Goal: Task Accomplishment & Management: Manage account settings

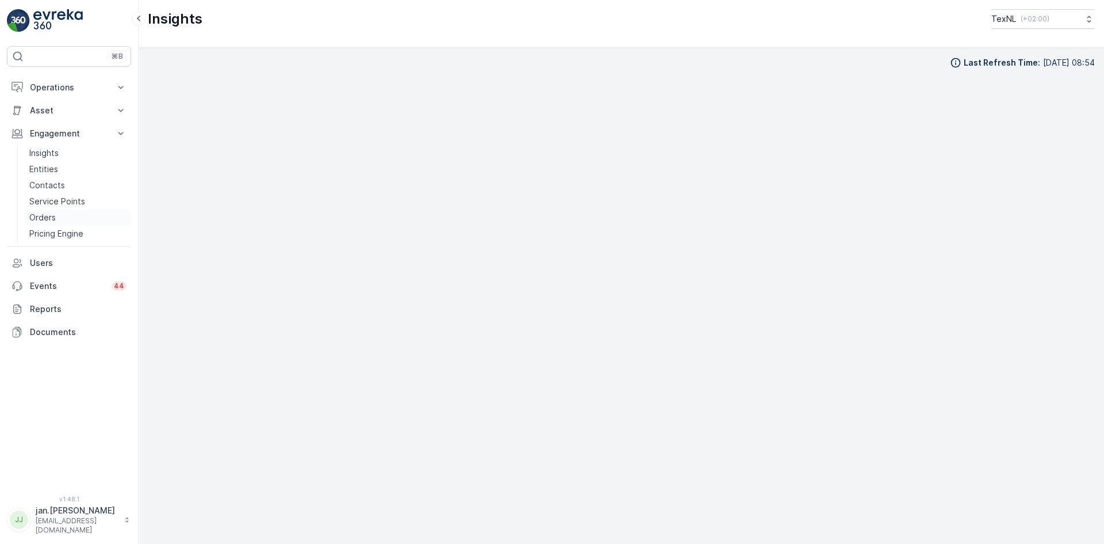
scroll to position [13, 0]
click at [43, 149] on p "Insights" at bounding box center [43, 153] width 29 height 12
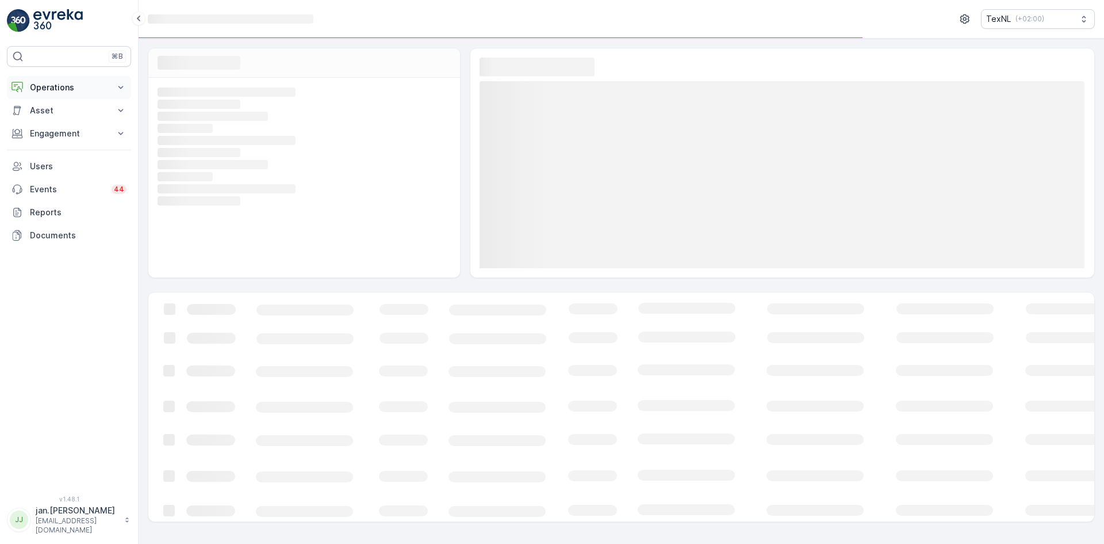
click at [56, 92] on p "Operations" at bounding box center [69, 88] width 78 height 12
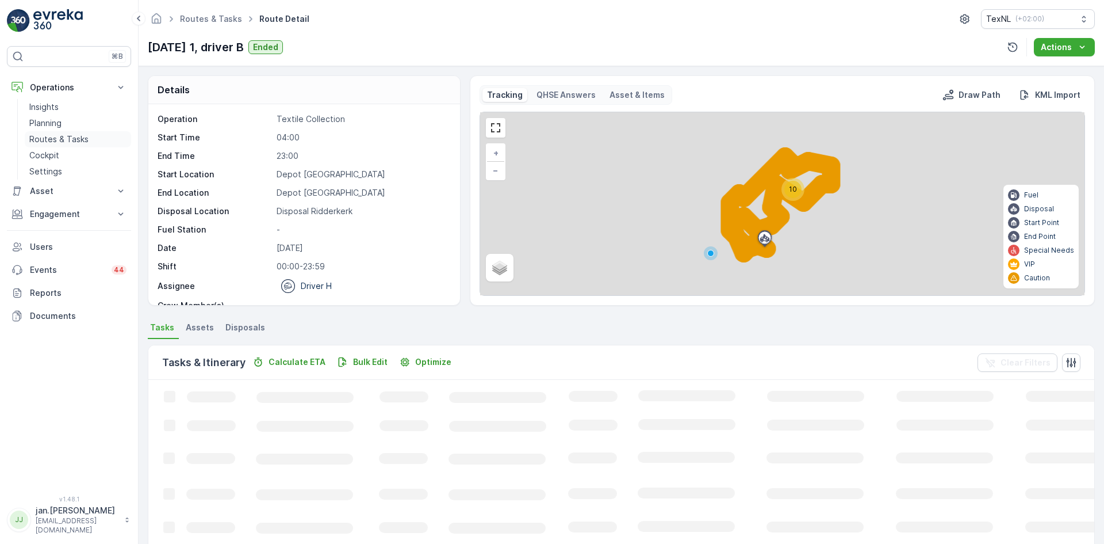
click at [58, 136] on p "Routes & Tasks" at bounding box center [58, 139] width 59 height 12
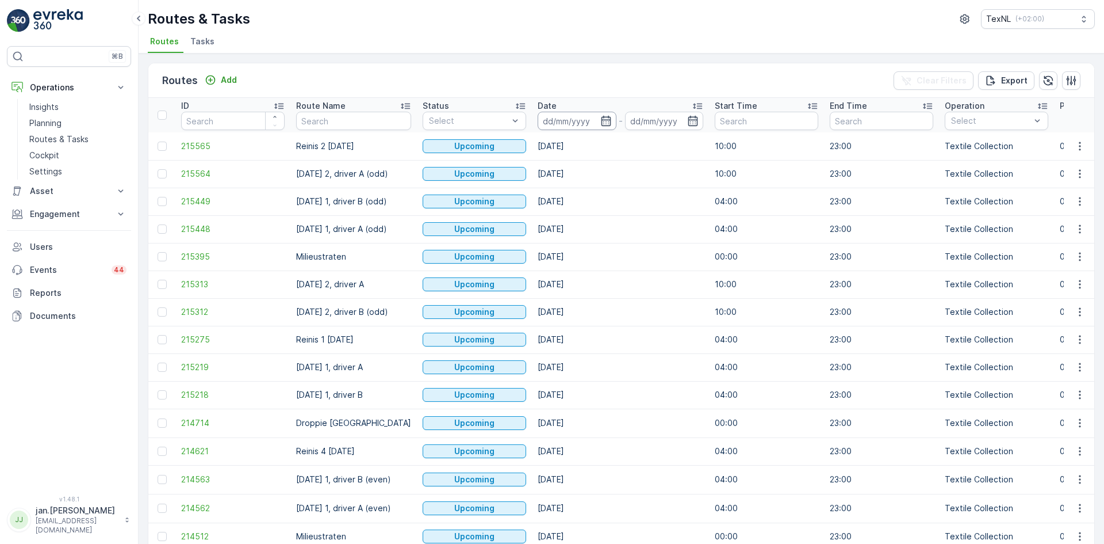
click at [583, 120] on input at bounding box center [577, 121] width 79 height 18
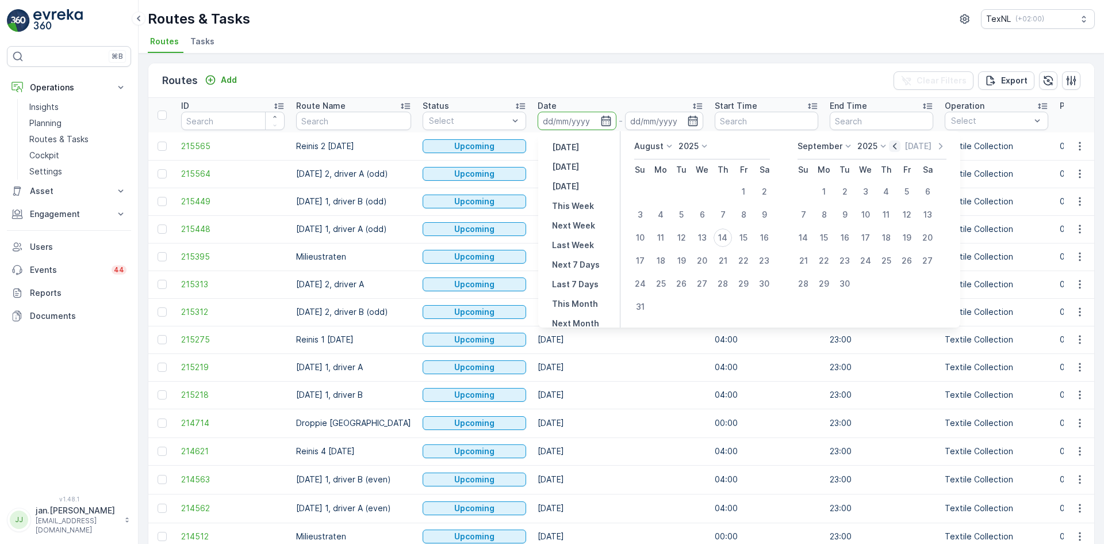
click at [895, 144] on icon "button" at bounding box center [894, 146] width 3 height 6
click at [663, 237] on div "14" at bounding box center [661, 237] width 18 height 18
type input "[DATE]"
click at [663, 237] on div "14" at bounding box center [661, 237] width 18 height 18
type input "[DATE]"
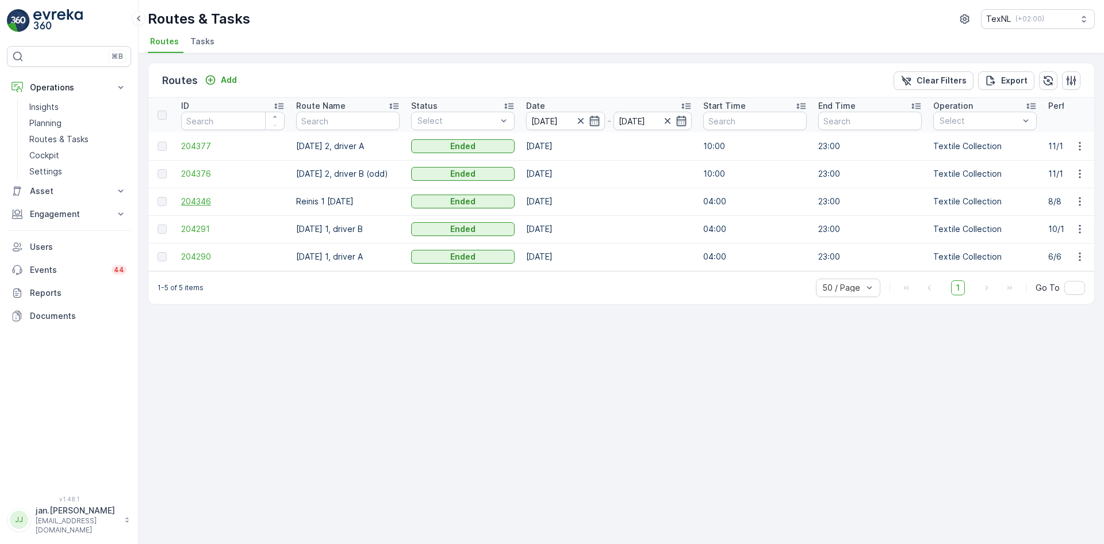
click at [198, 200] on span "204346" at bounding box center [233, 202] width 104 height 12
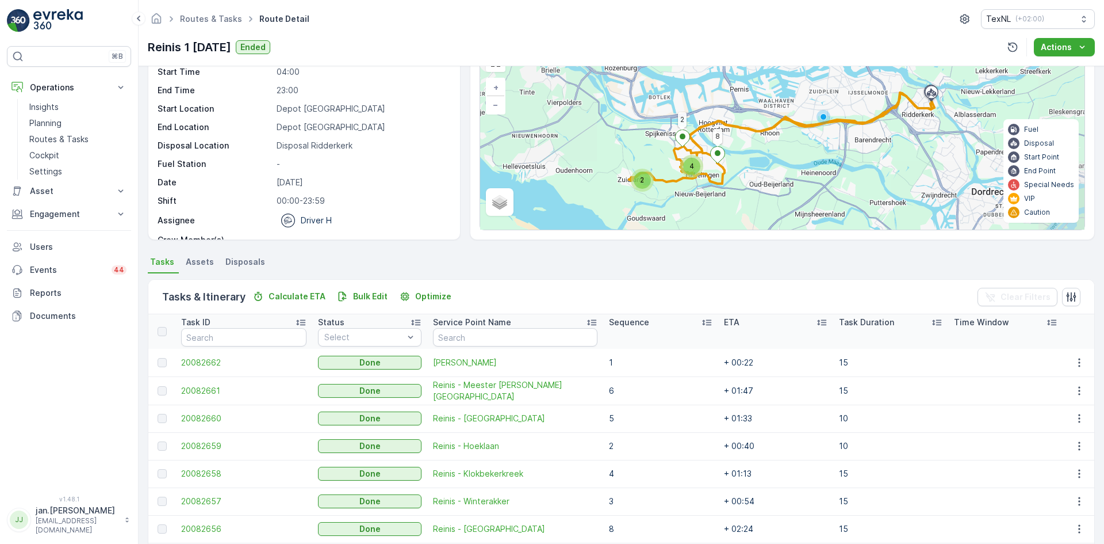
scroll to position [140, 0]
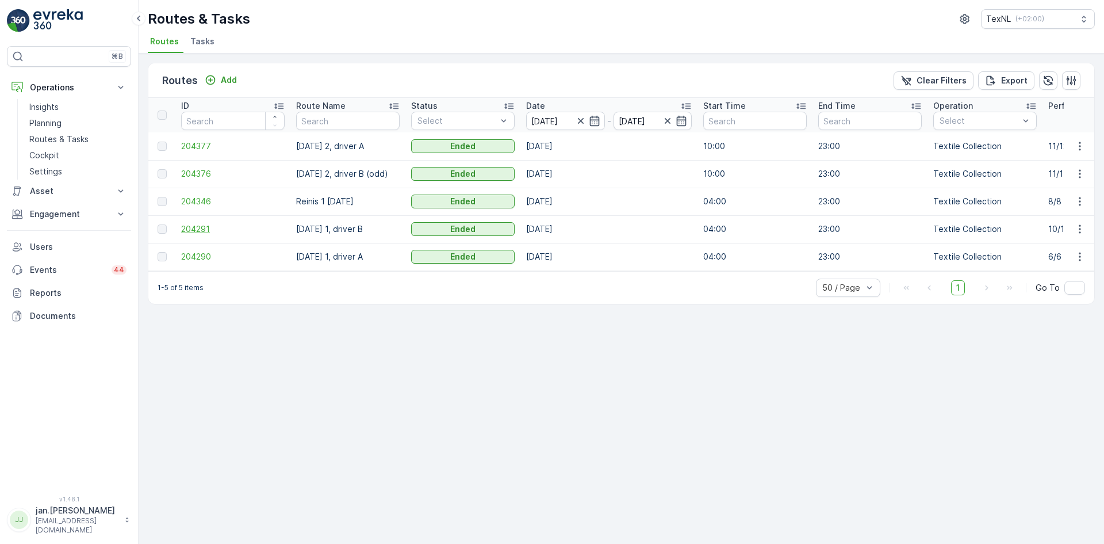
click at [209, 228] on span "204291" at bounding box center [233, 229] width 104 height 12
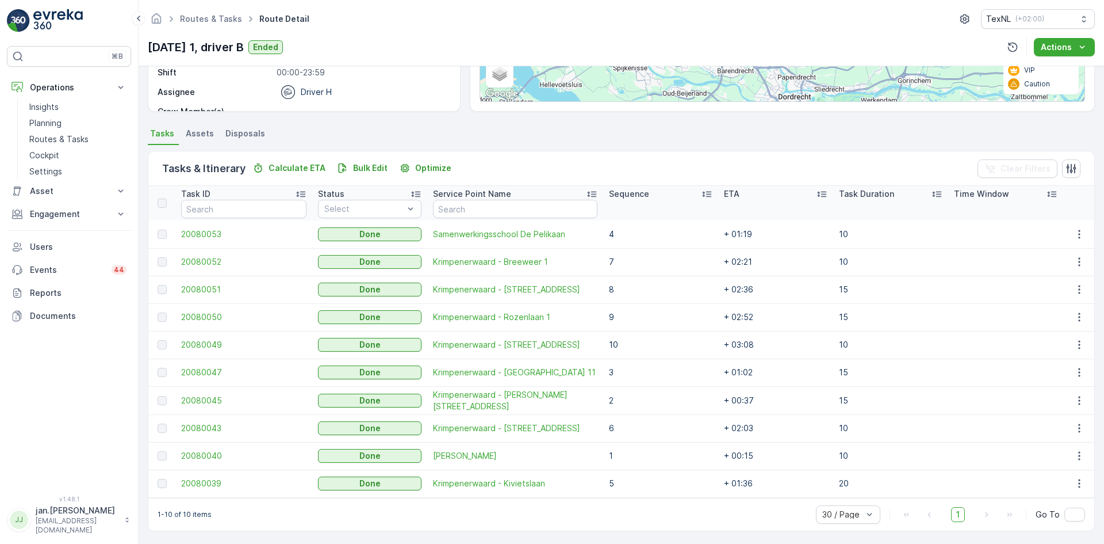
scroll to position [196, 0]
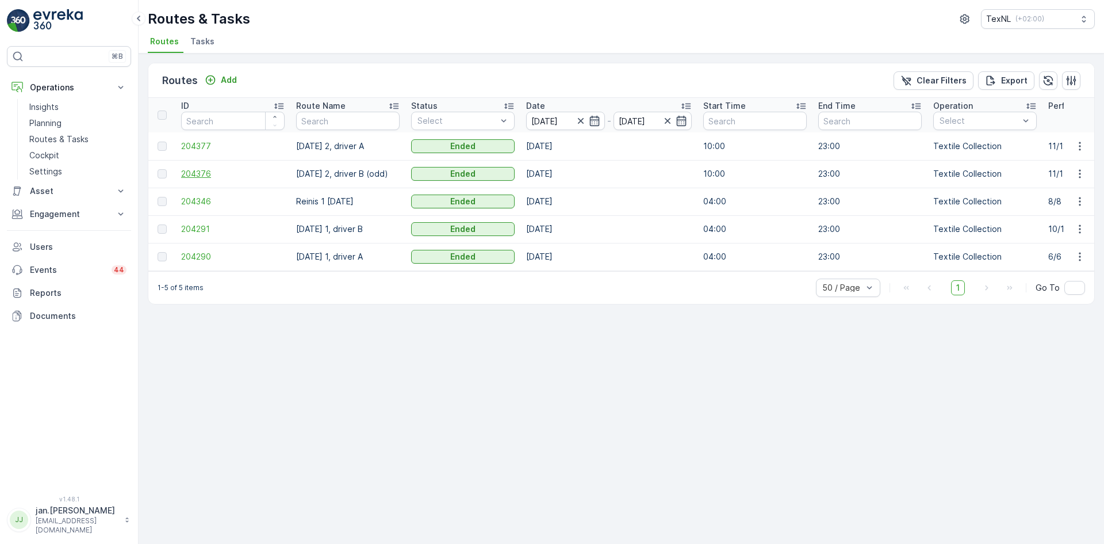
click at [220, 177] on span "204376" at bounding box center [233, 174] width 104 height 12
click at [213, 142] on span "204377" at bounding box center [233, 146] width 104 height 12
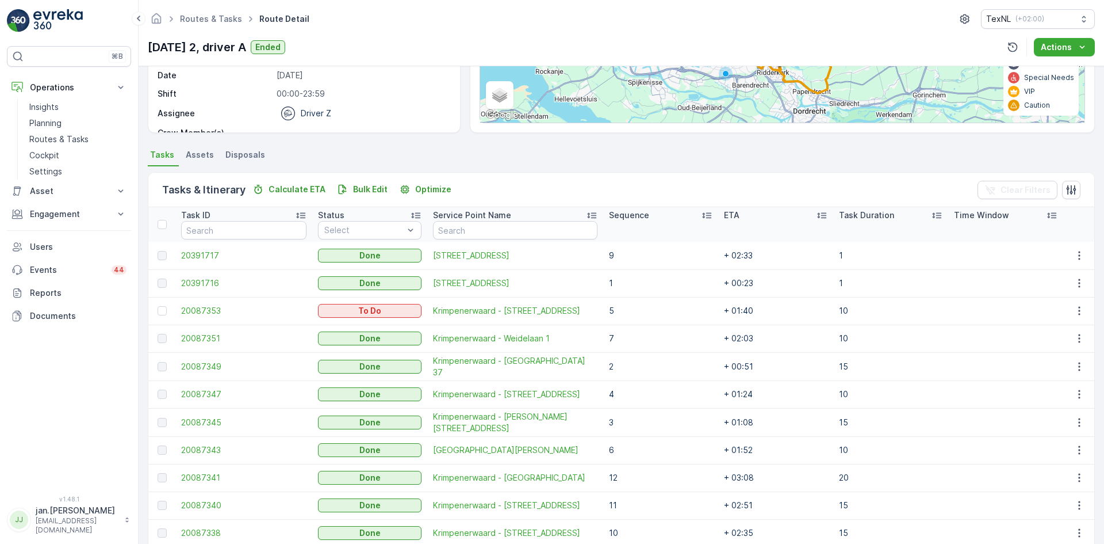
scroll to position [252, 0]
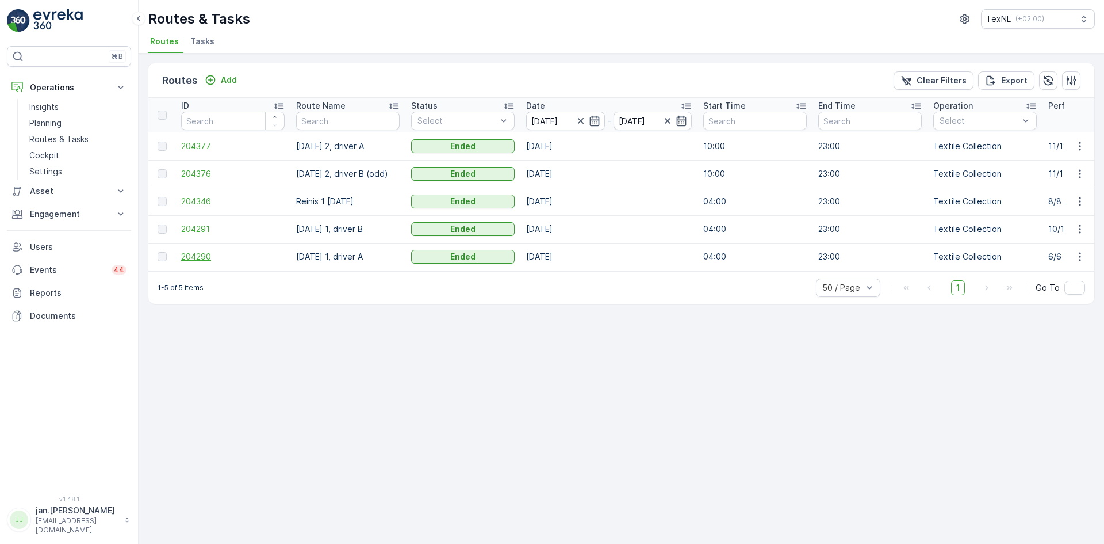
click at [195, 253] on span "204290" at bounding box center [233, 257] width 104 height 12
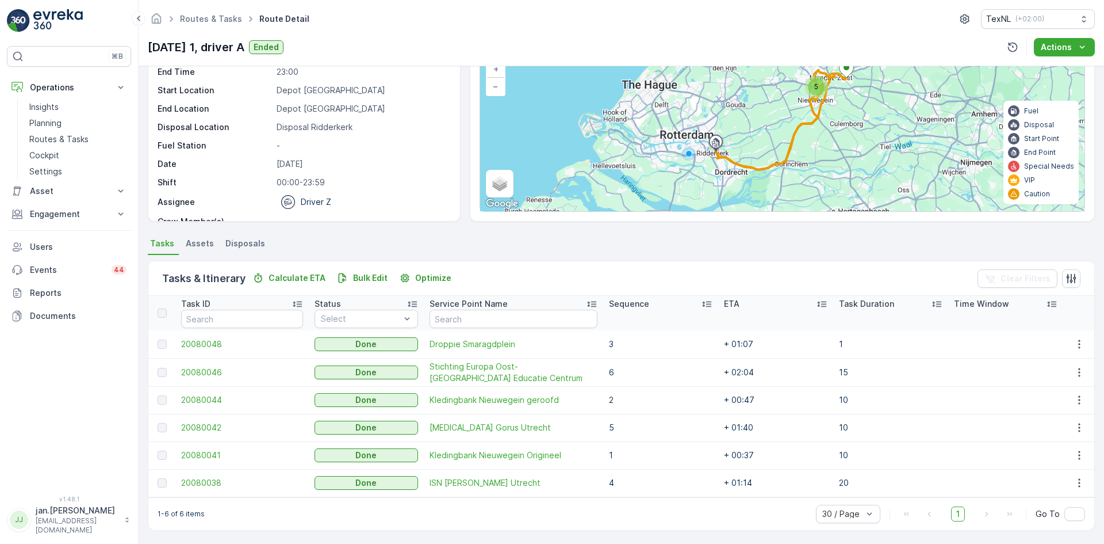
scroll to position [86, 0]
click at [190, 343] on span "20080048" at bounding box center [242, 343] width 122 height 12
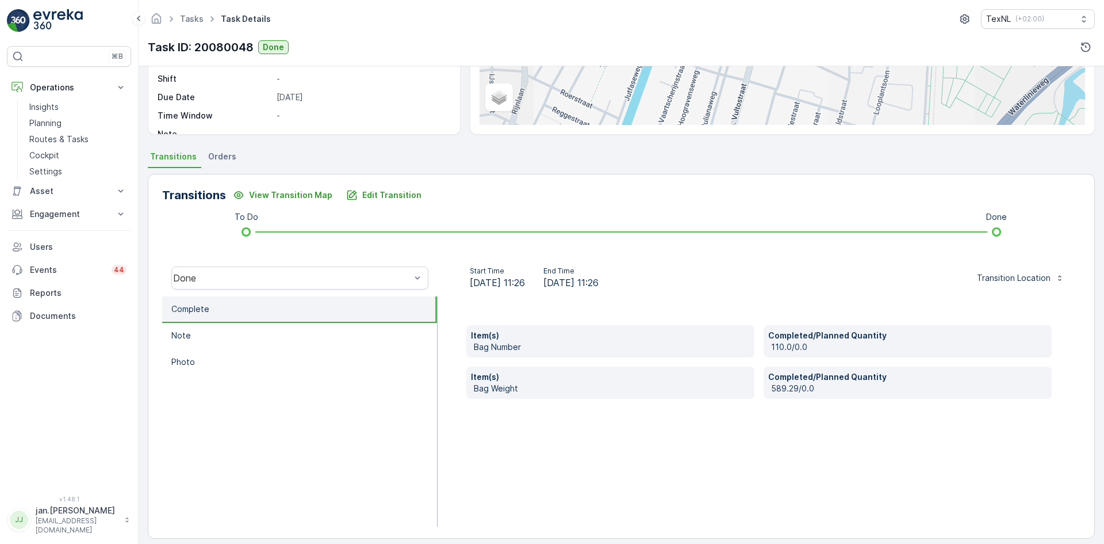
scroll to position [173, 0]
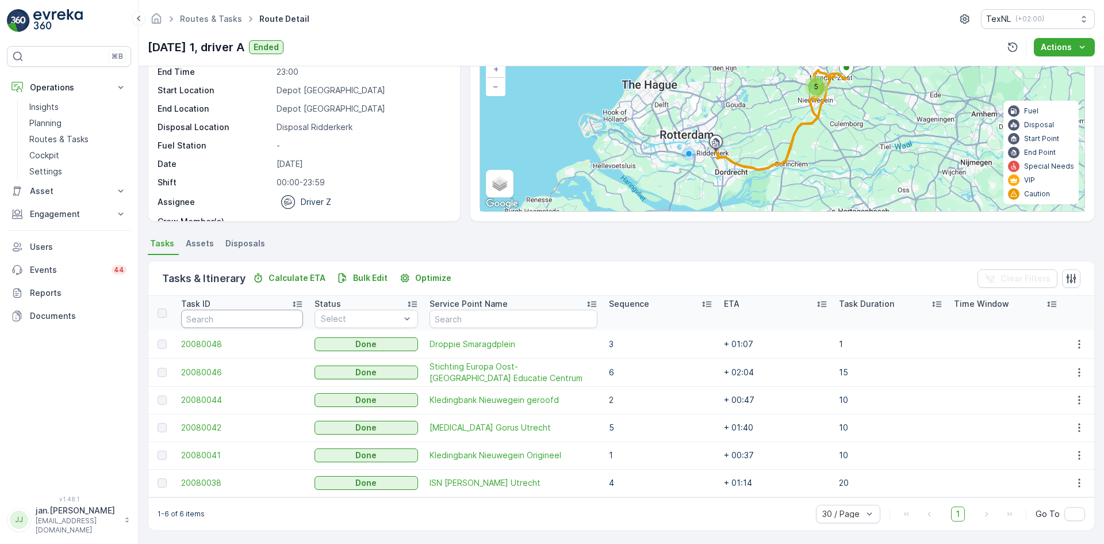
scroll to position [86, 0]
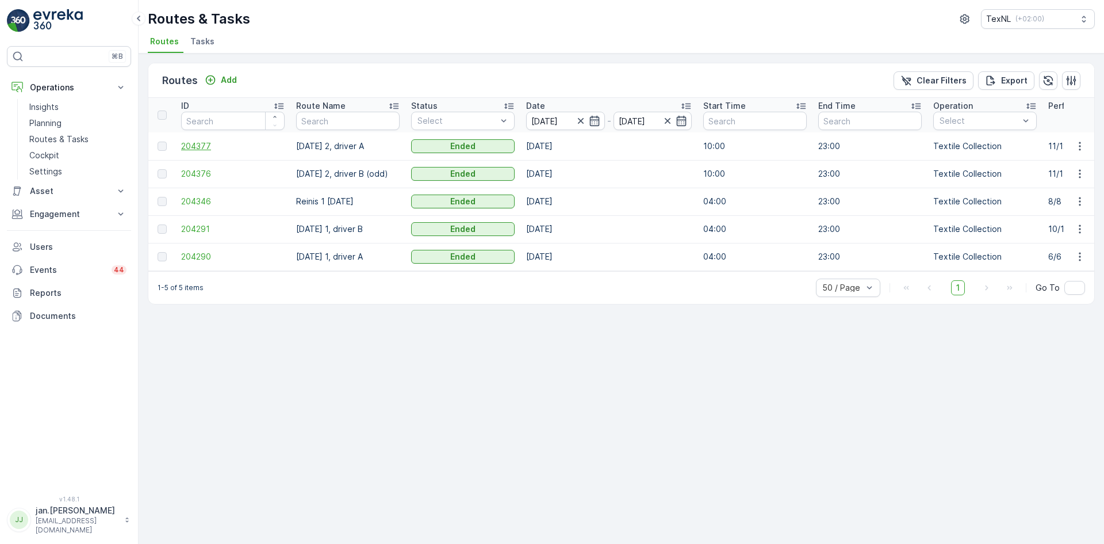
click at [201, 148] on span "204377" at bounding box center [233, 146] width 104 height 12
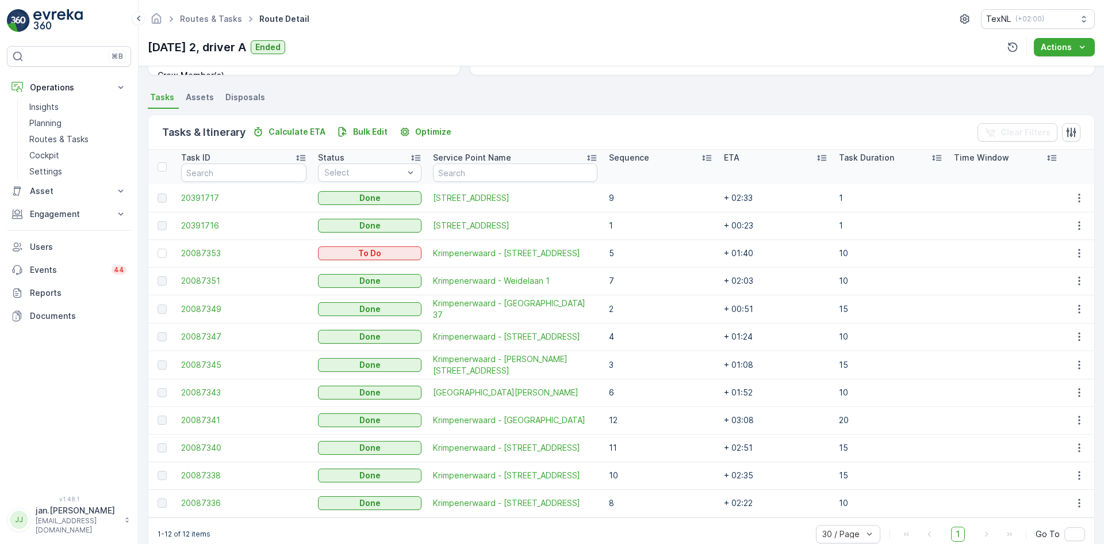
scroll to position [252, 0]
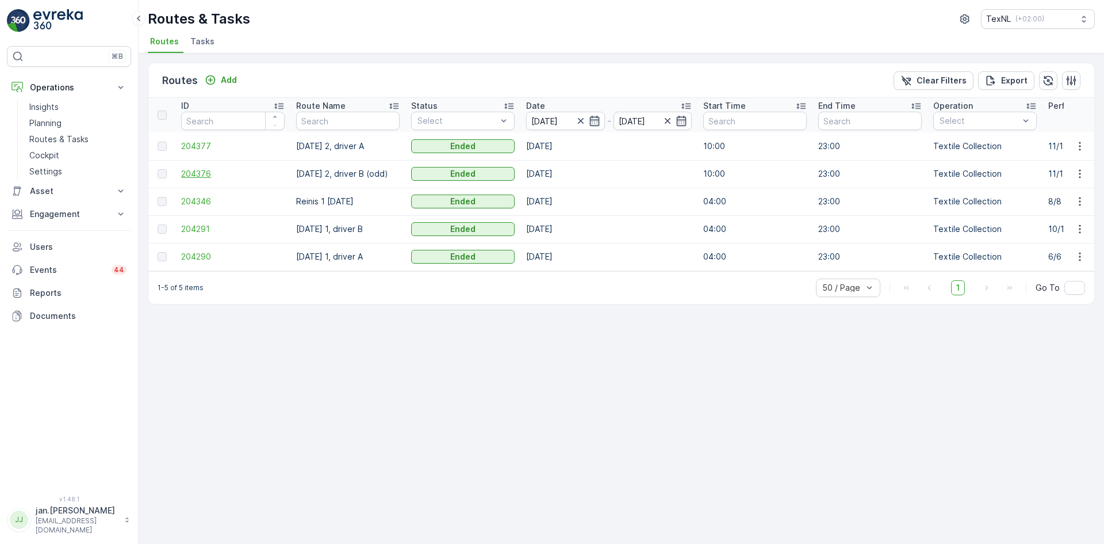
click at [207, 174] on span "204376" at bounding box center [233, 174] width 104 height 12
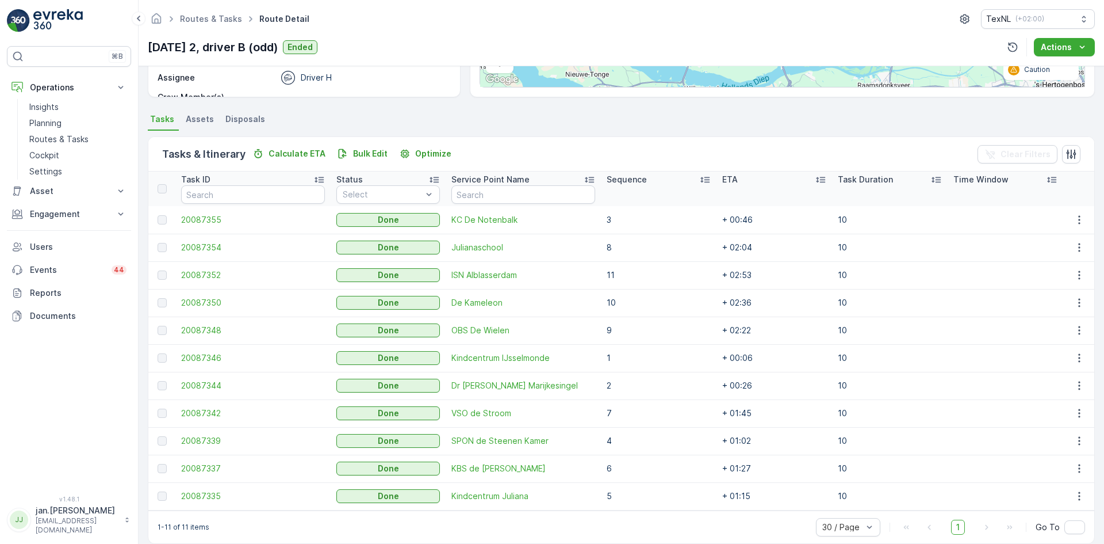
scroll to position [223, 0]
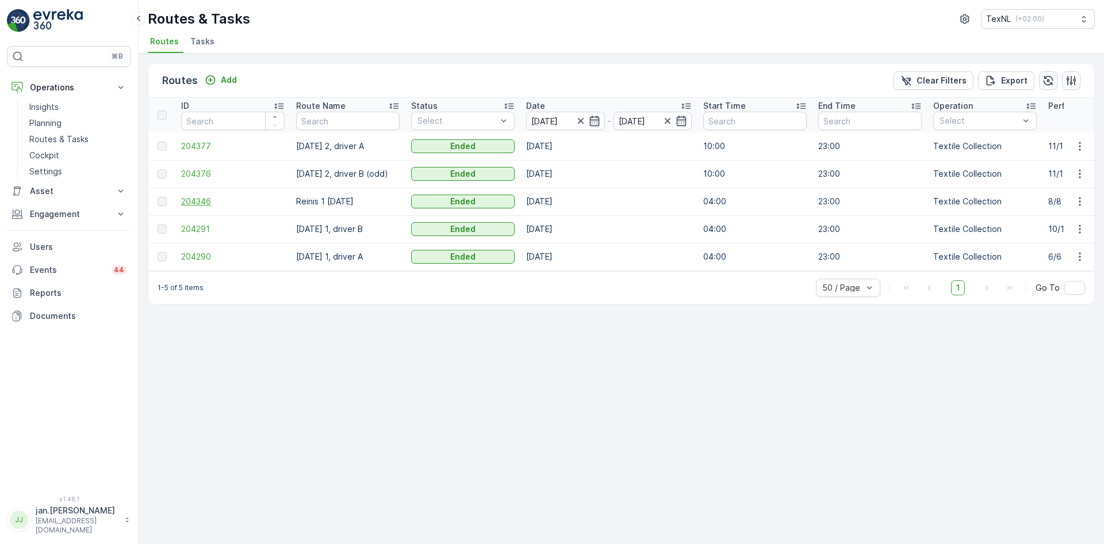
click at [203, 198] on span "204346" at bounding box center [233, 202] width 104 height 12
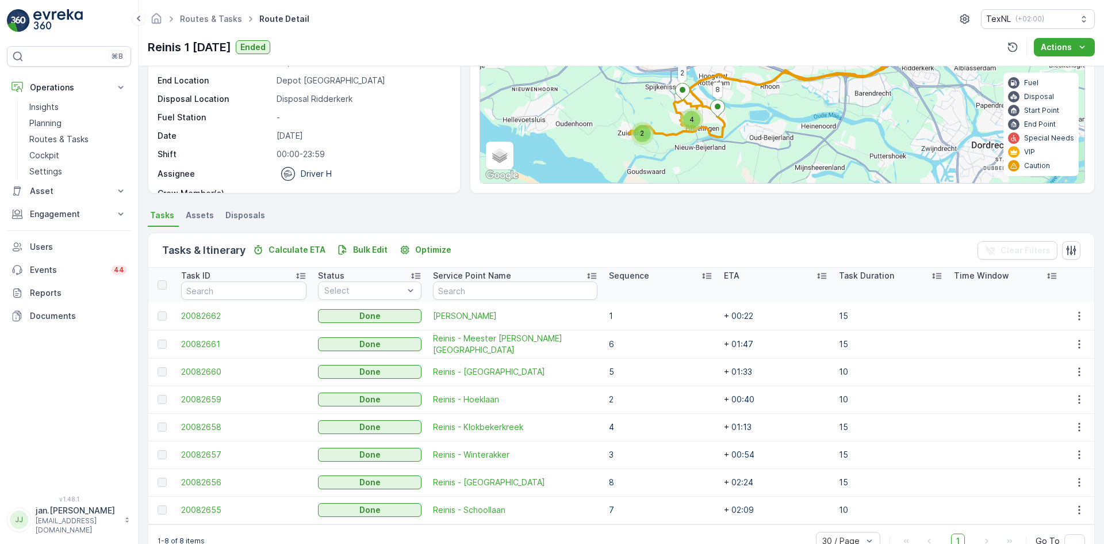
scroll to position [115, 0]
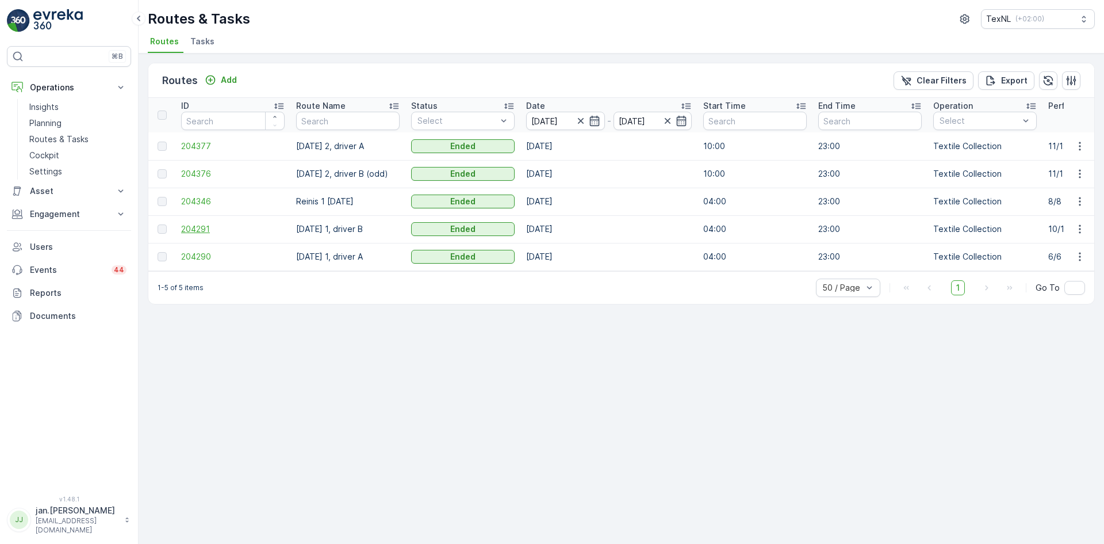
click at [208, 224] on span "204291" at bounding box center [233, 229] width 104 height 12
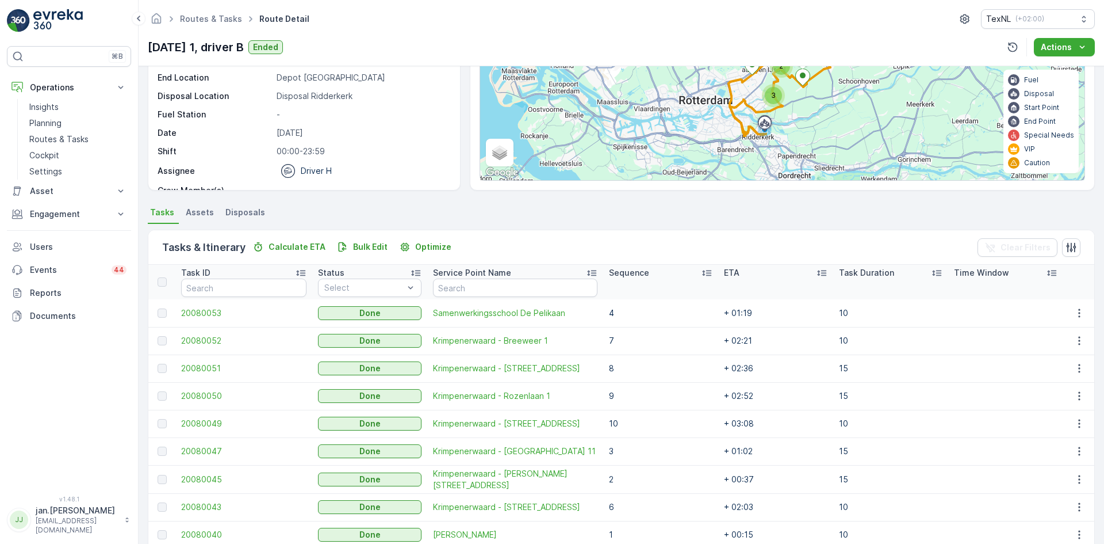
scroll to position [173, 0]
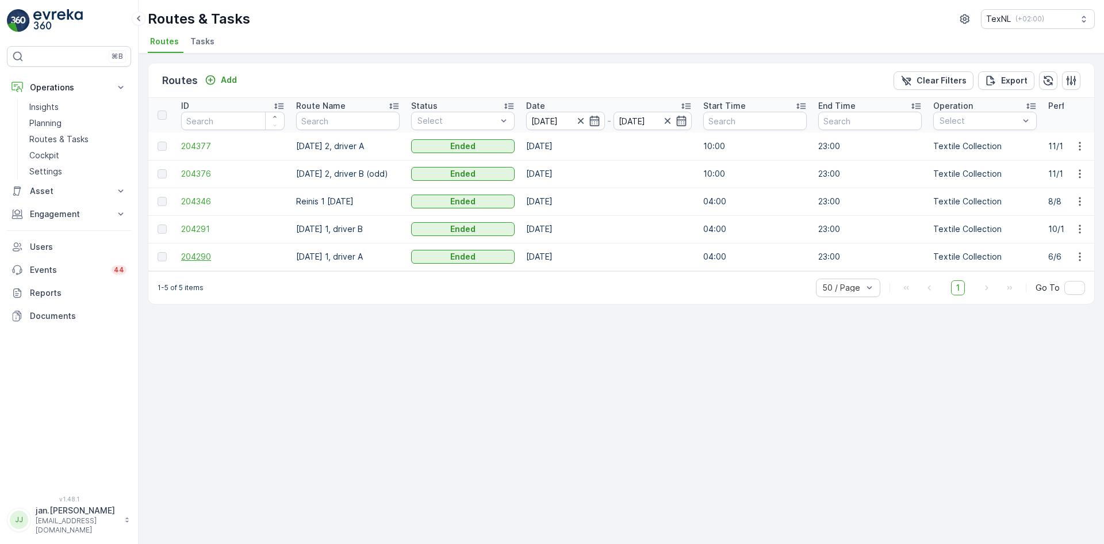
click at [205, 261] on span "204290" at bounding box center [233, 257] width 104 height 12
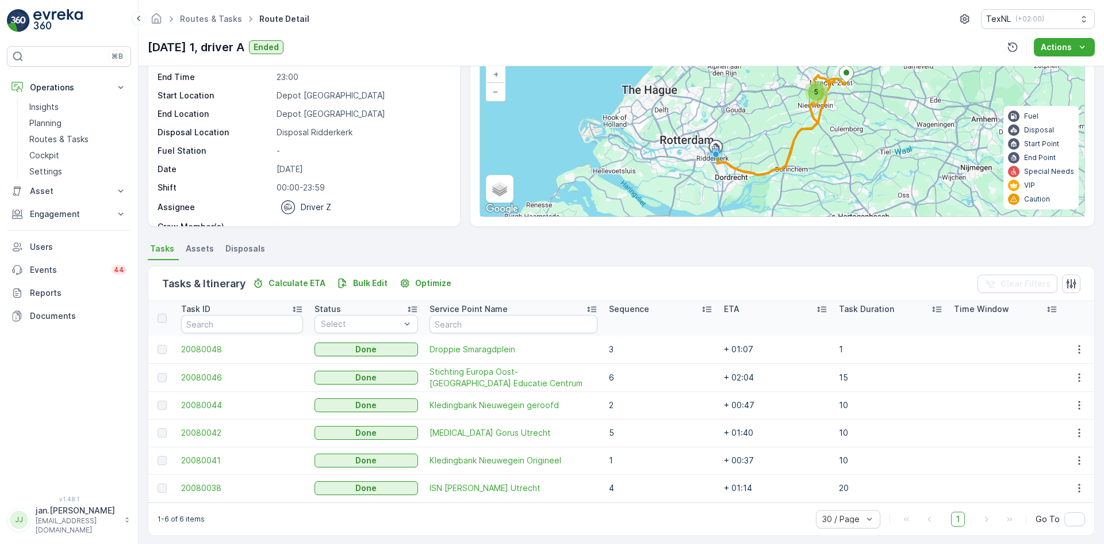
scroll to position [86, 0]
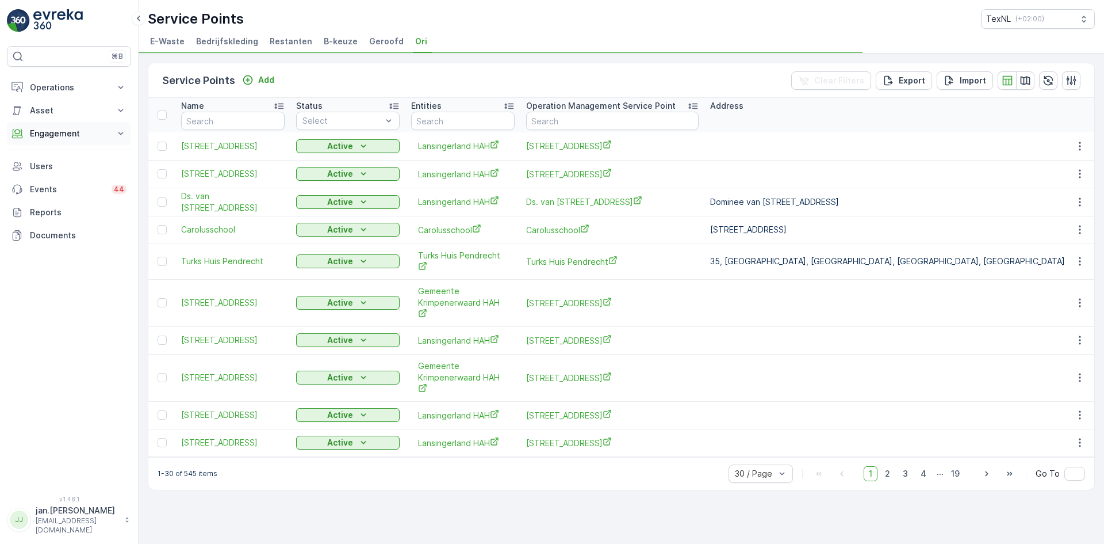
click at [61, 141] on button "Engagement" at bounding box center [69, 133] width 124 height 23
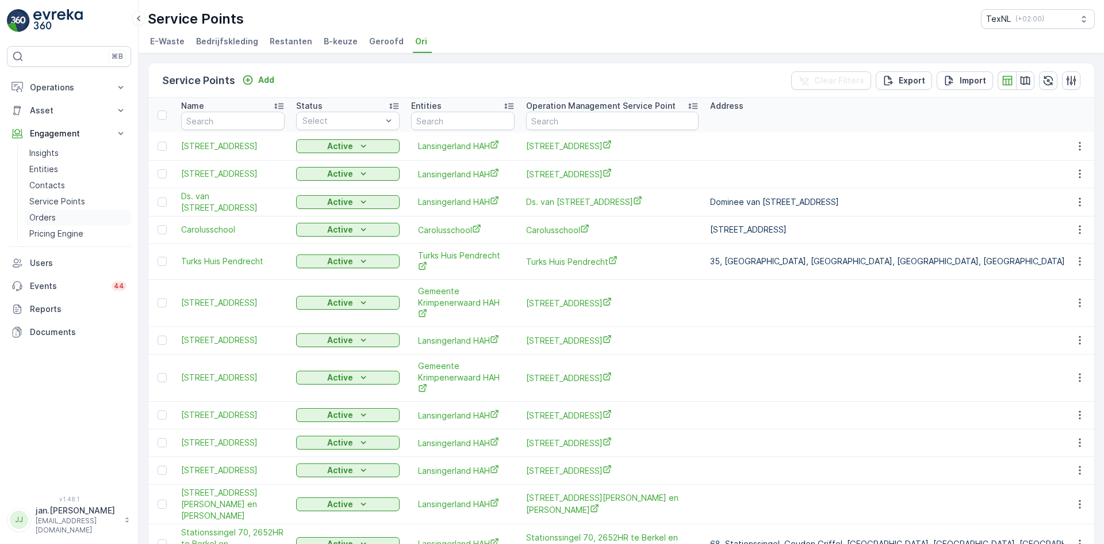
click at [38, 220] on p "Orders" at bounding box center [42, 218] width 26 height 12
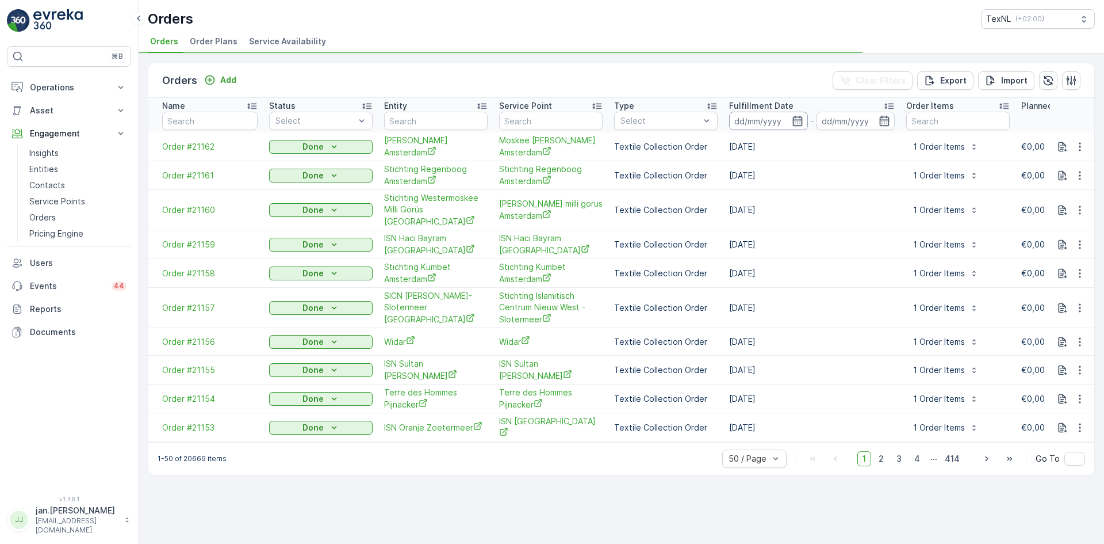
click at [774, 115] on input at bounding box center [768, 121] width 79 height 18
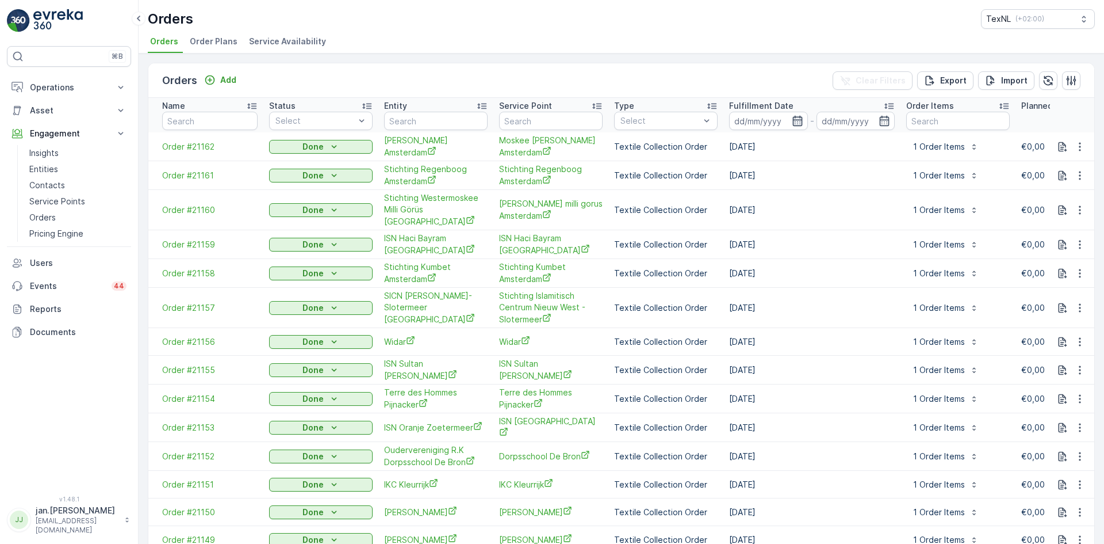
click at [793, 119] on icon "button" at bounding box center [798, 121] width 10 height 10
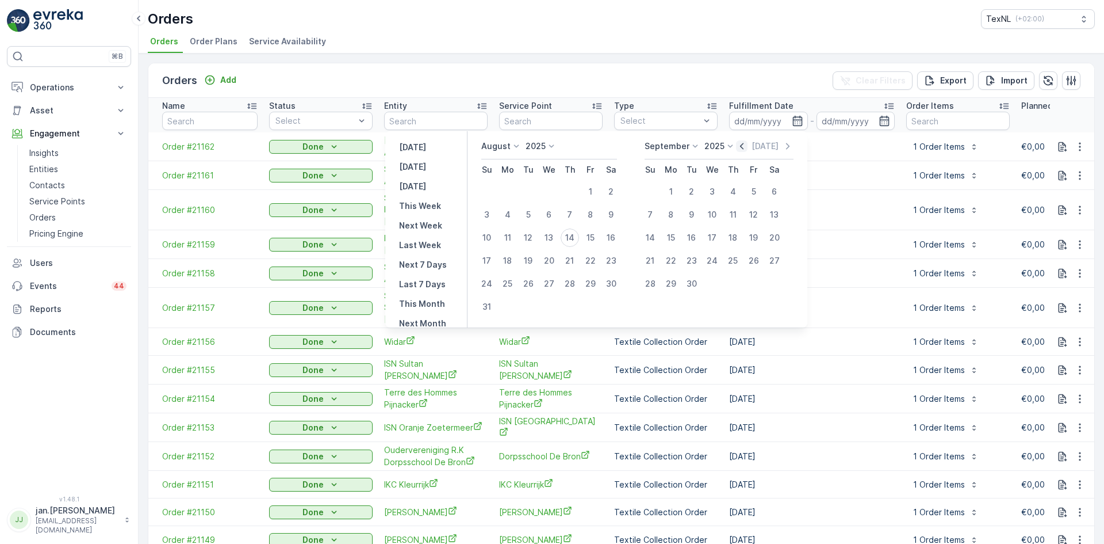
click at [743, 145] on icon "button" at bounding box center [742, 146] width 12 height 12
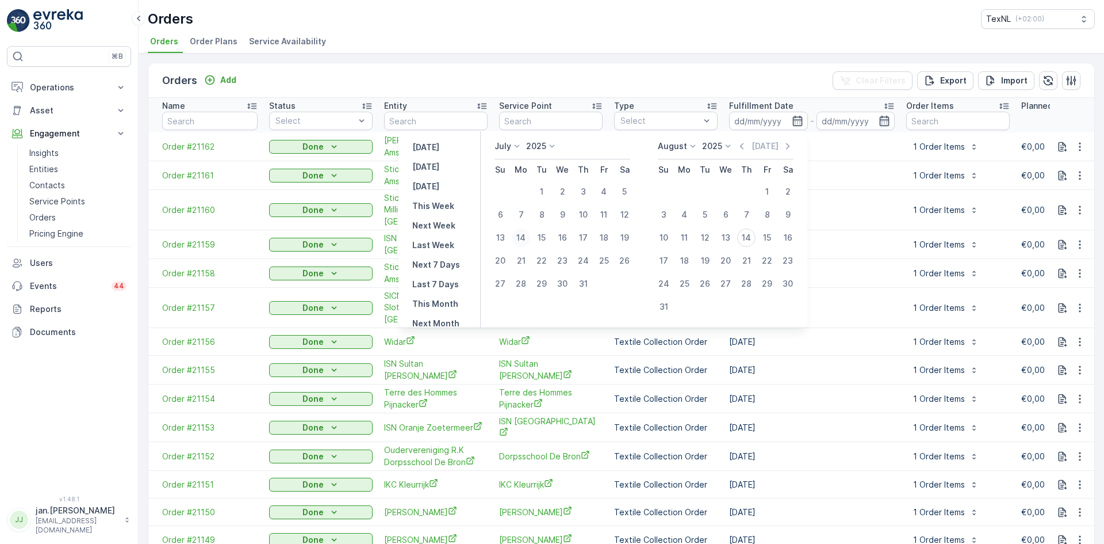
click at [527, 238] on div "14" at bounding box center [521, 237] width 18 height 18
type input "[DATE]"
click at [527, 238] on div "14" at bounding box center [521, 237] width 18 height 18
type input "[DATE]"
click at [868, 308] on td "[DATE]" at bounding box center [812, 308] width 177 height 40
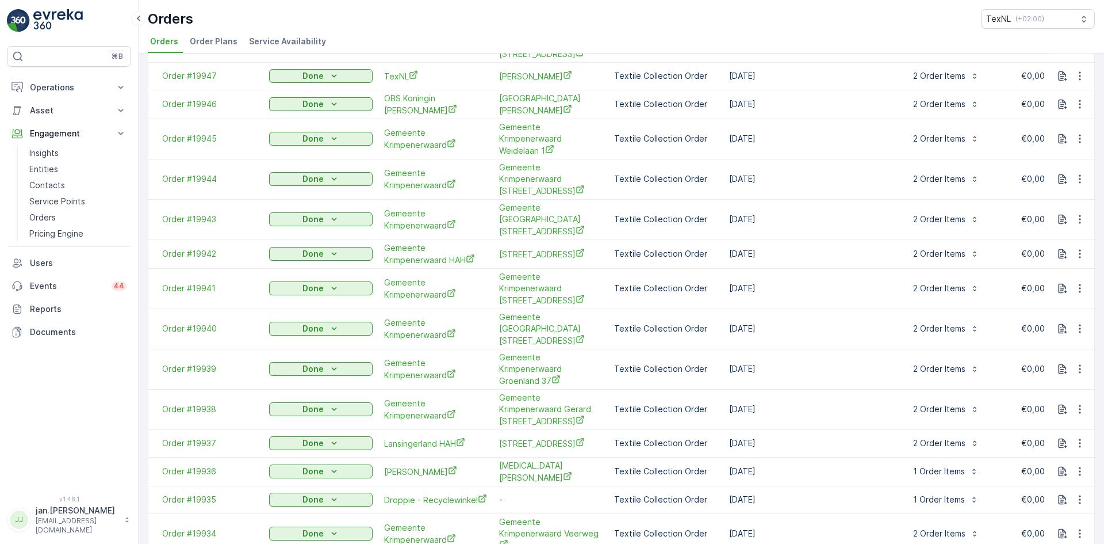
scroll to position [518, 0]
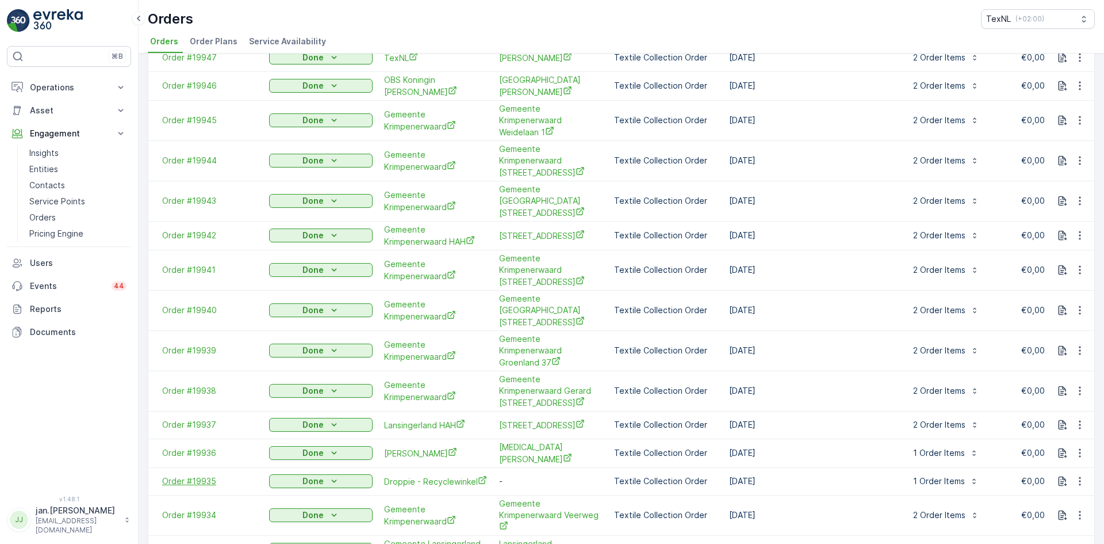
click at [234, 475] on span "Order #19935" at bounding box center [209, 481] width 95 height 12
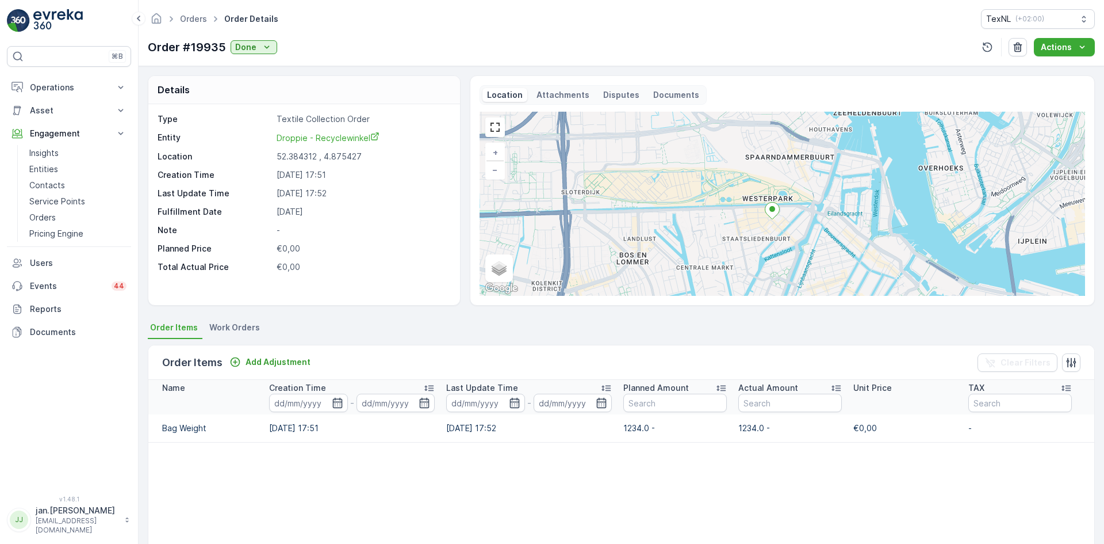
drag, startPoint x: 796, startPoint y: 250, endPoint x: 809, endPoint y: 215, distance: 37.0
click at [809, 215] on div "+ − Satellite Roadmap Terrain Hybrid Leaflet Keyboard shortcuts Map Data Map da…" at bounding box center [783, 204] width 606 height 184
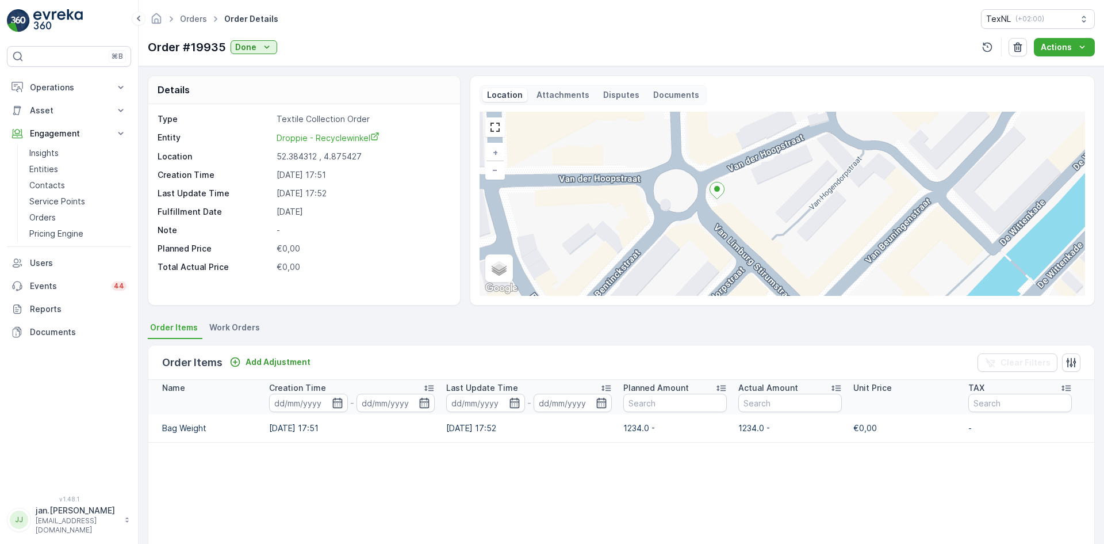
drag, startPoint x: 730, startPoint y: 207, endPoint x: 742, endPoint y: 241, distance: 36.6
click at [742, 241] on div "+ − Satellite Roadmap Terrain Hybrid Leaflet Keyboard shortcuts Map Data Map da…" at bounding box center [783, 204] width 606 height 184
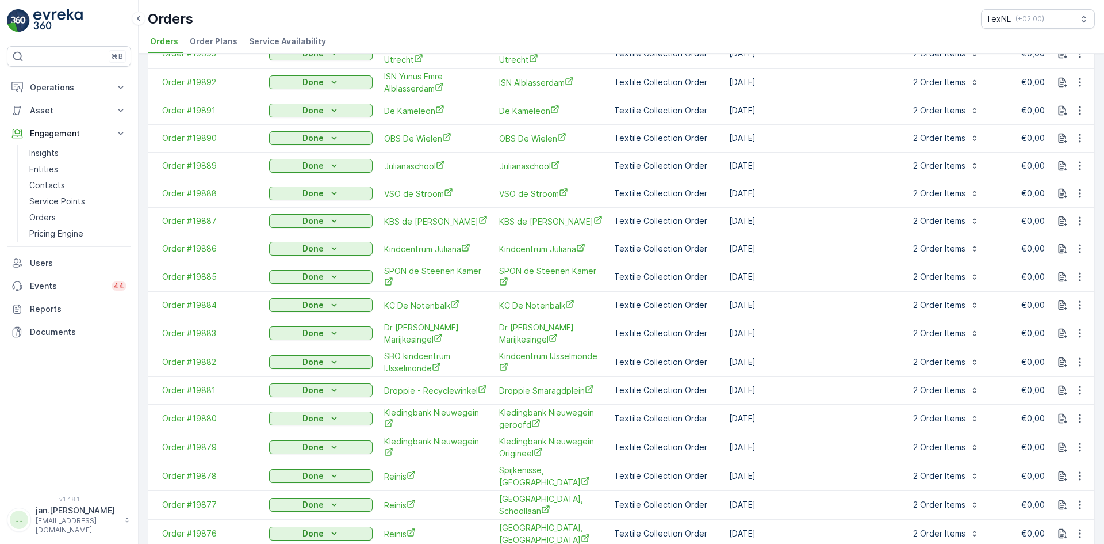
scroll to position [1149, 0]
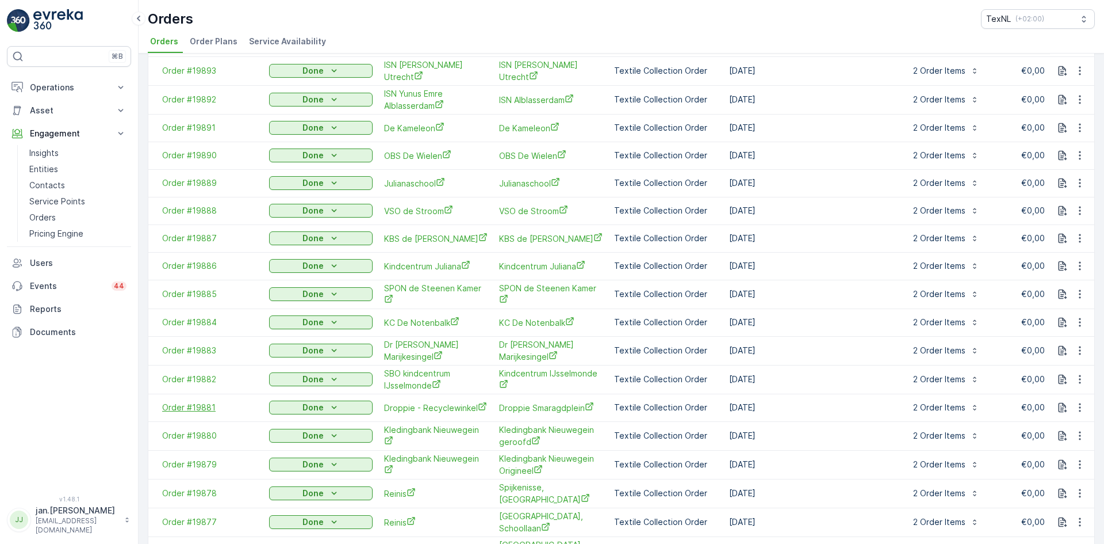
click at [202, 402] on span "Order #19881" at bounding box center [209, 408] width 95 height 12
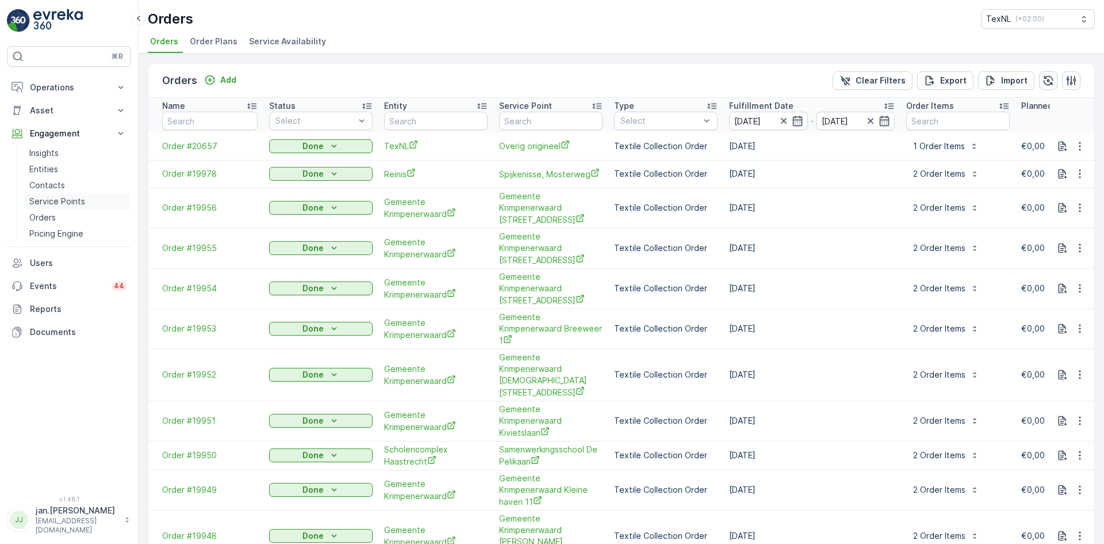
click at [49, 202] on p "Service Points" at bounding box center [57, 202] width 56 height 12
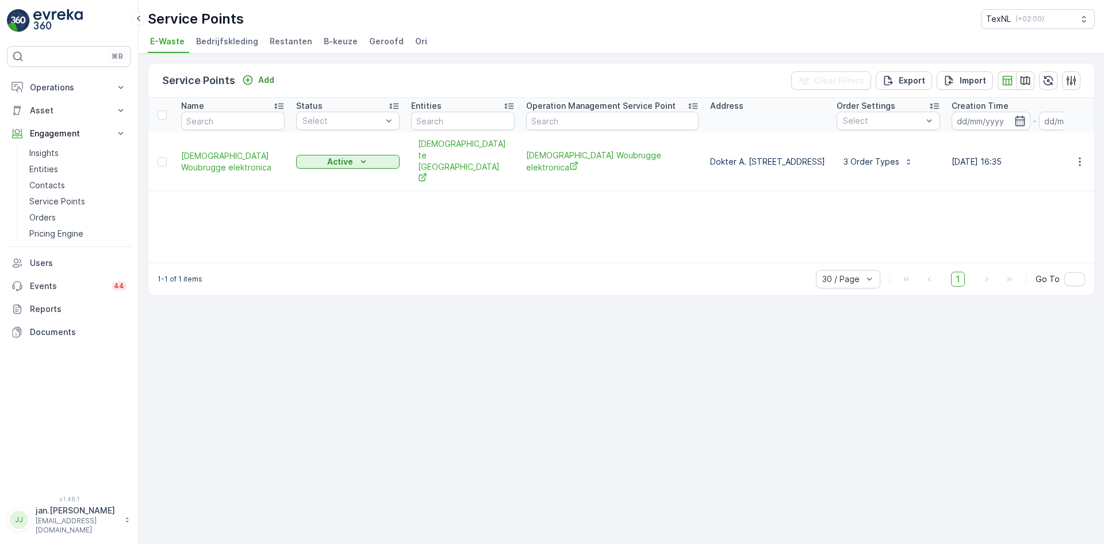
click at [415, 44] on span "Ori" at bounding box center [421, 42] width 12 height 12
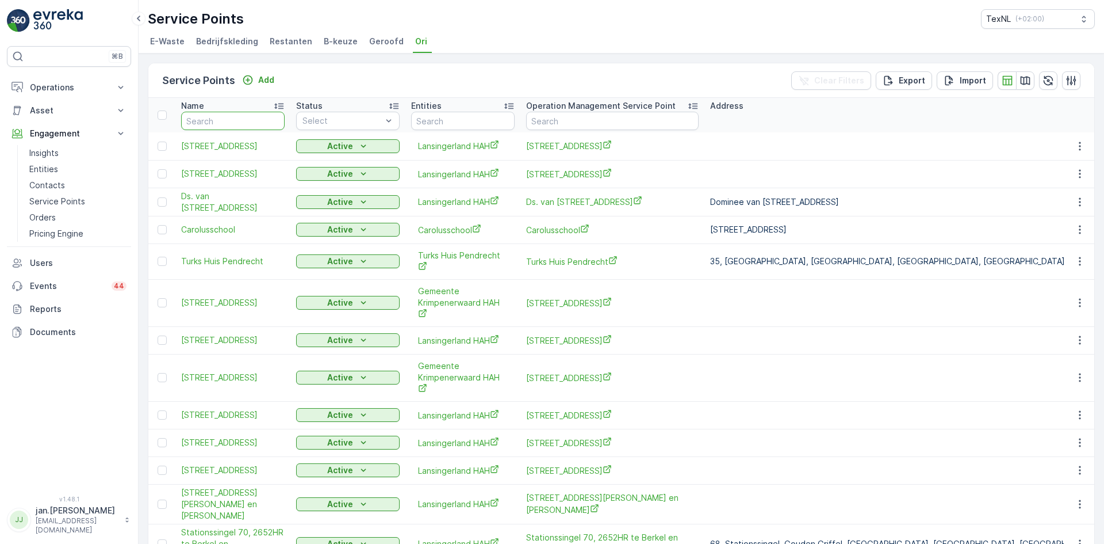
click at [232, 127] on input "text" at bounding box center [233, 121] width 104 height 18
type input "dropp"
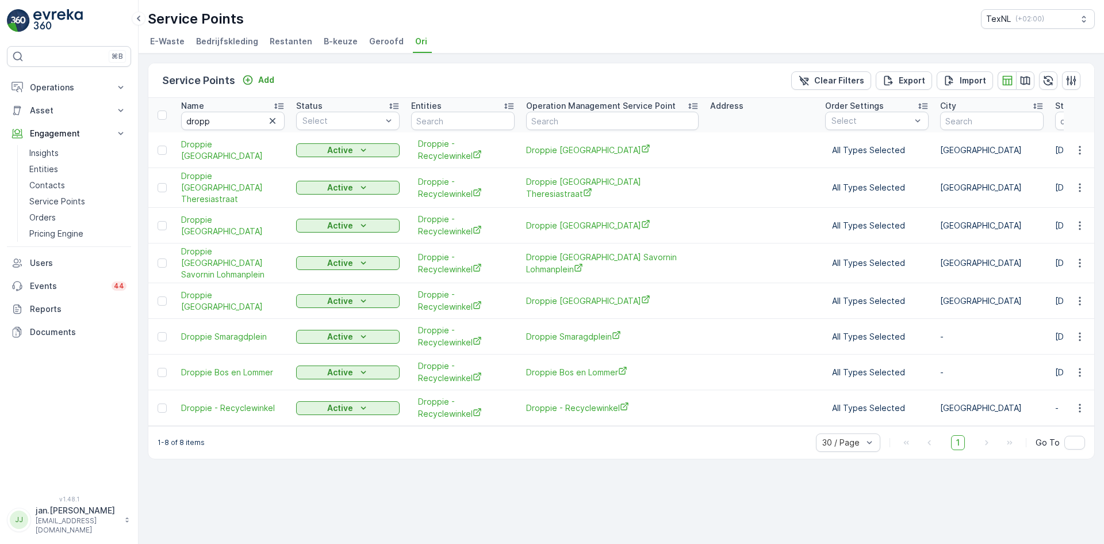
click at [1091, 401] on td at bounding box center [1079, 408] width 31 height 36
click at [1083, 402] on icon "button" at bounding box center [1081, 408] width 12 height 12
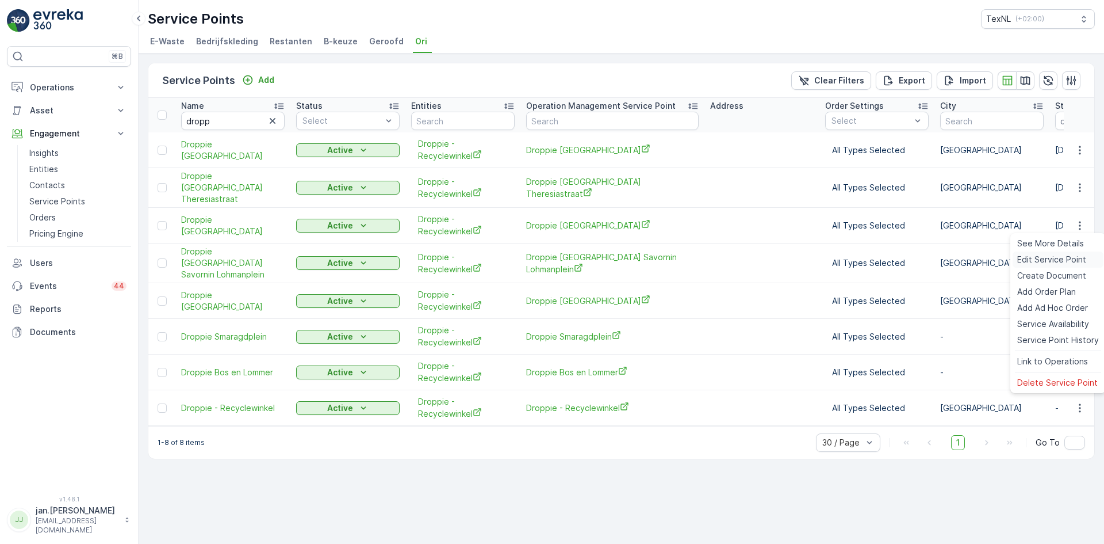
click at [1030, 259] on span "Edit Service Point" at bounding box center [1052, 260] width 69 height 12
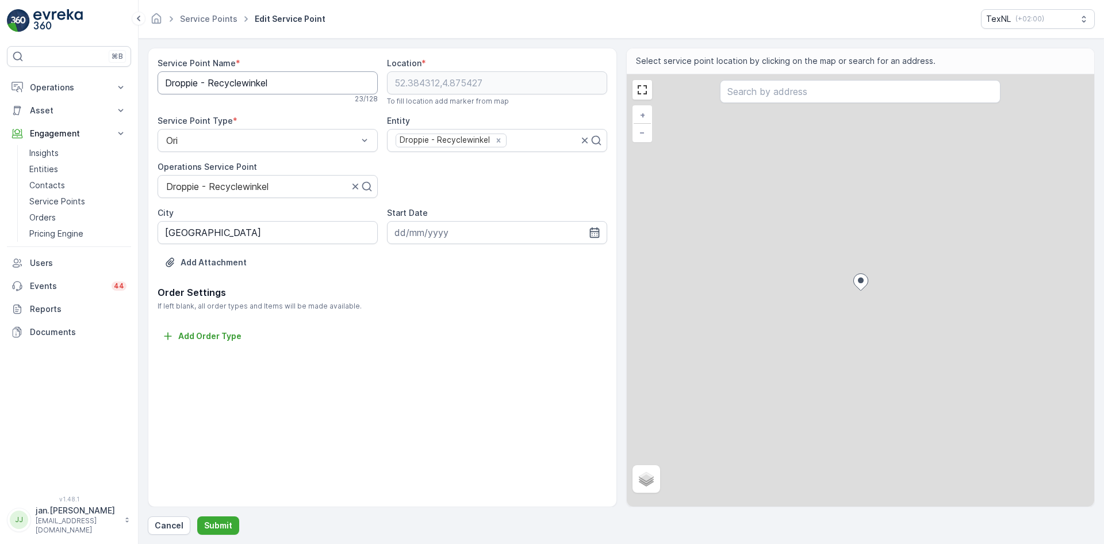
click at [282, 82] on Name "Droppie - Recyclewinkel" at bounding box center [268, 82] width 220 height 23
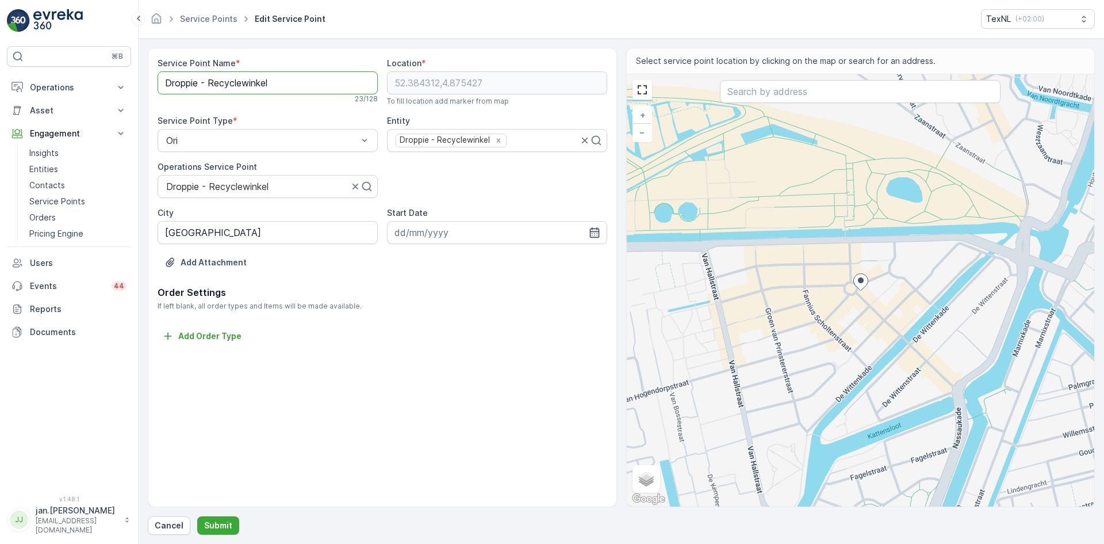
drag, startPoint x: 228, startPoint y: 82, endPoint x: 202, endPoint y: 87, distance: 26.4
click at [202, 87] on Name "Droppie - Recyclewinkel" at bounding box center [268, 82] width 220 height 23
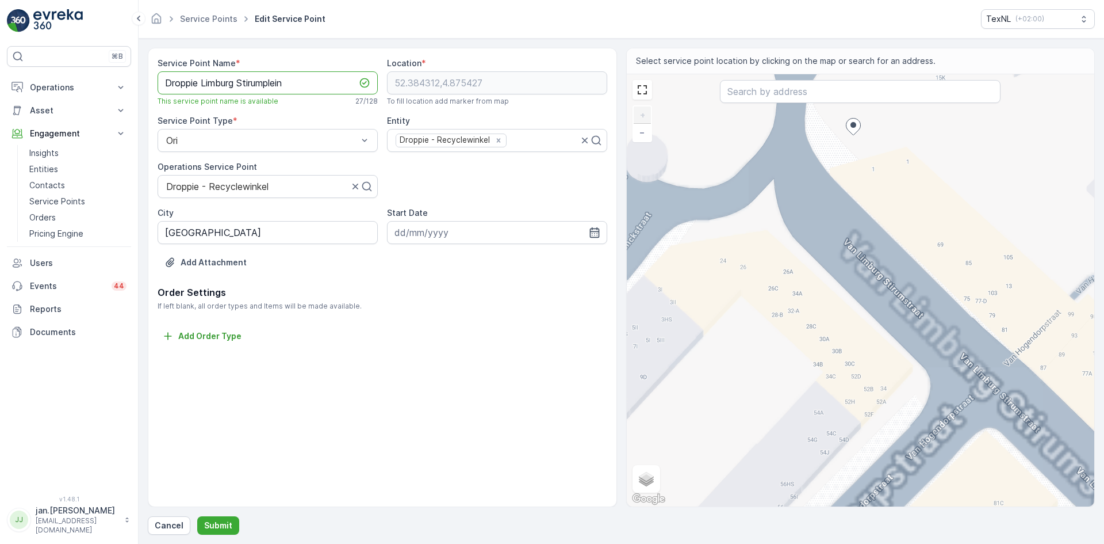
type Name "Droppie Limburg Stirumplein"
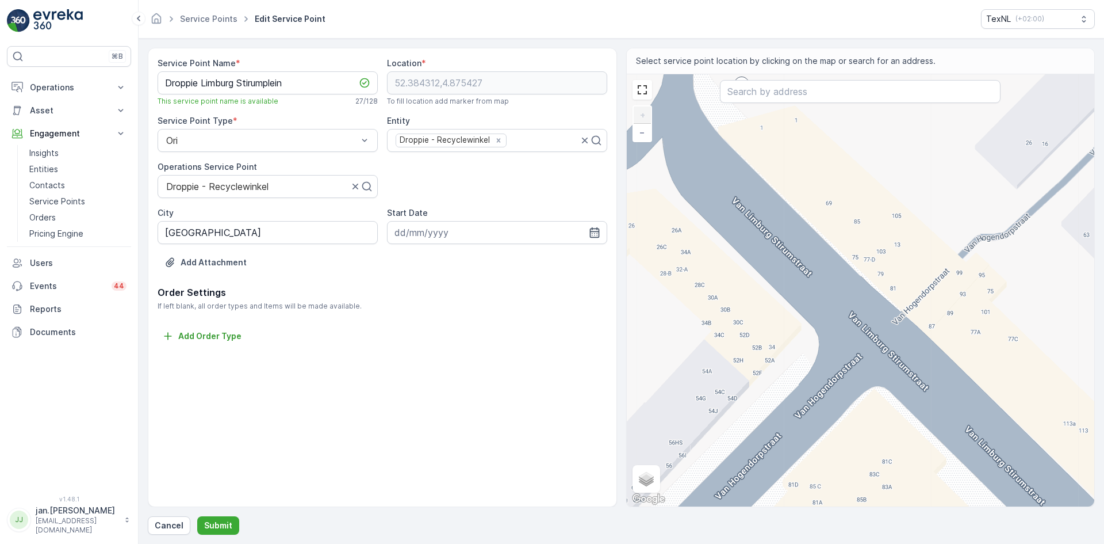
drag, startPoint x: 892, startPoint y: 348, endPoint x: 781, endPoint y: 307, distance: 118.8
click at [781, 307] on div "+ − Satellite Roadmap Terrain Hybrid Leaflet Keyboard shortcuts Map Data Map da…" at bounding box center [861, 290] width 468 height 432
click at [295, 85] on Name "Droppie Limburg Stirumplein" at bounding box center [268, 82] width 220 height 23
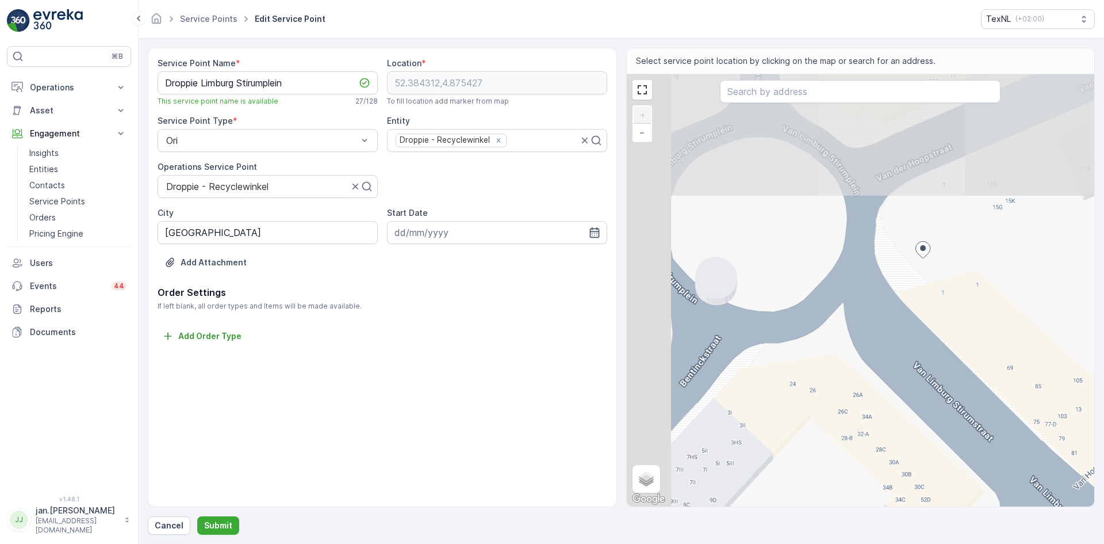
drag, startPoint x: 695, startPoint y: 214, endPoint x: 880, endPoint y: 390, distance: 255.1
click at [881, 392] on div "+ − Satellite Roadmap Terrain Hybrid Leaflet Keyboard shortcuts Map Data Map da…" at bounding box center [861, 290] width 468 height 432
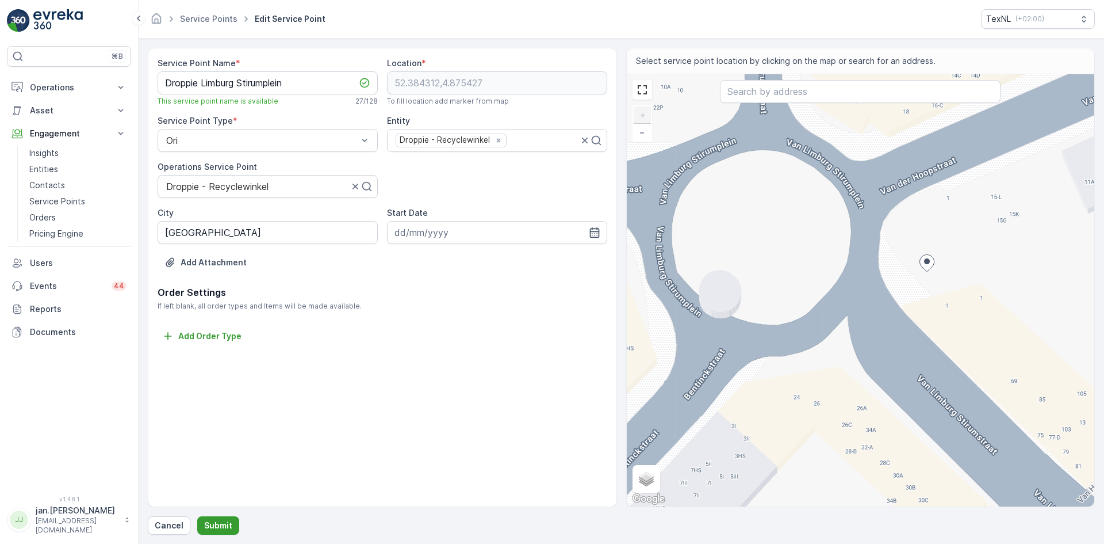
click at [217, 522] on p "Submit" at bounding box center [218, 525] width 28 height 12
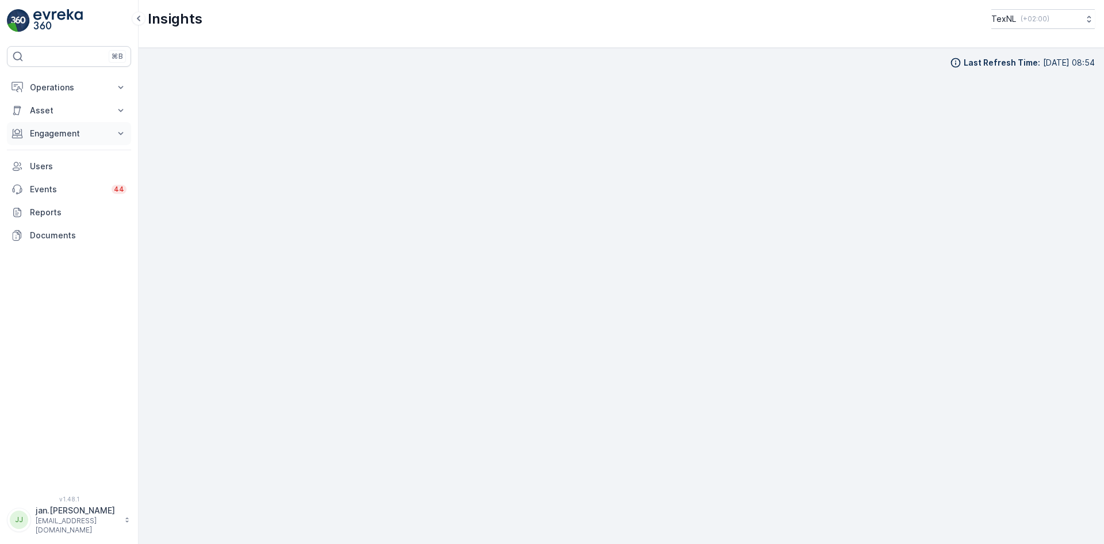
click at [66, 131] on p "Engagement" at bounding box center [69, 134] width 78 height 12
click at [48, 220] on p "Orders" at bounding box center [42, 218] width 26 height 12
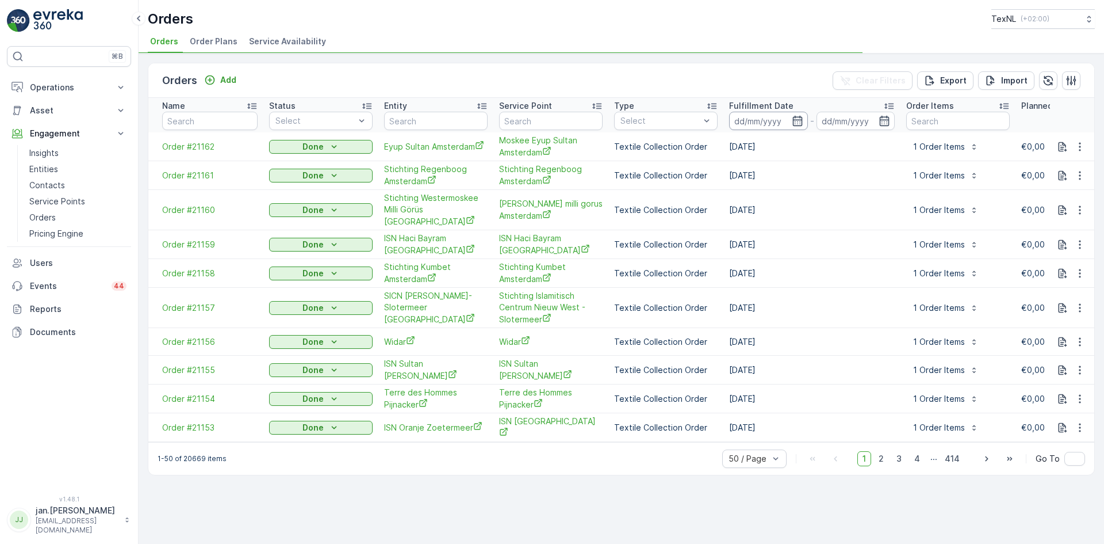
drag, startPoint x: 749, startPoint y: 121, endPoint x: 762, endPoint y: 124, distance: 13.4
click at [749, 121] on input at bounding box center [768, 121] width 79 height 18
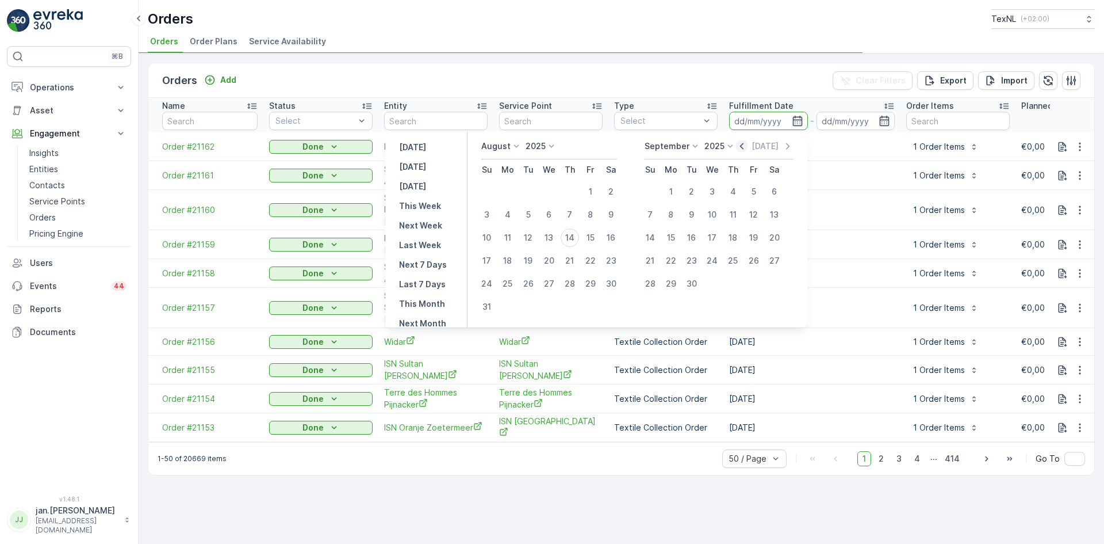
click at [747, 147] on td "[DATE]" at bounding box center [812, 146] width 177 height 29
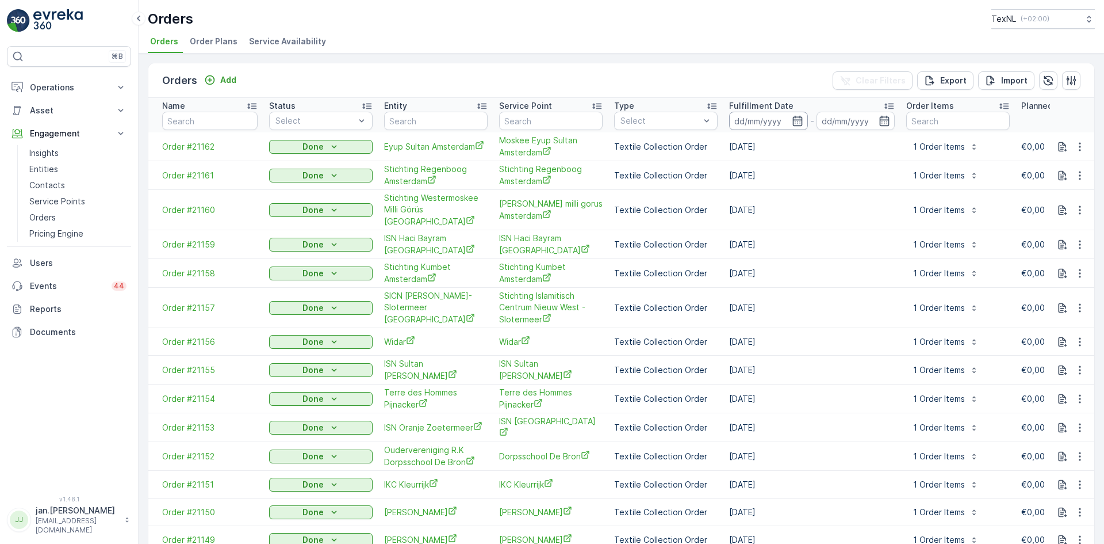
click at [776, 119] on input at bounding box center [768, 121] width 79 height 18
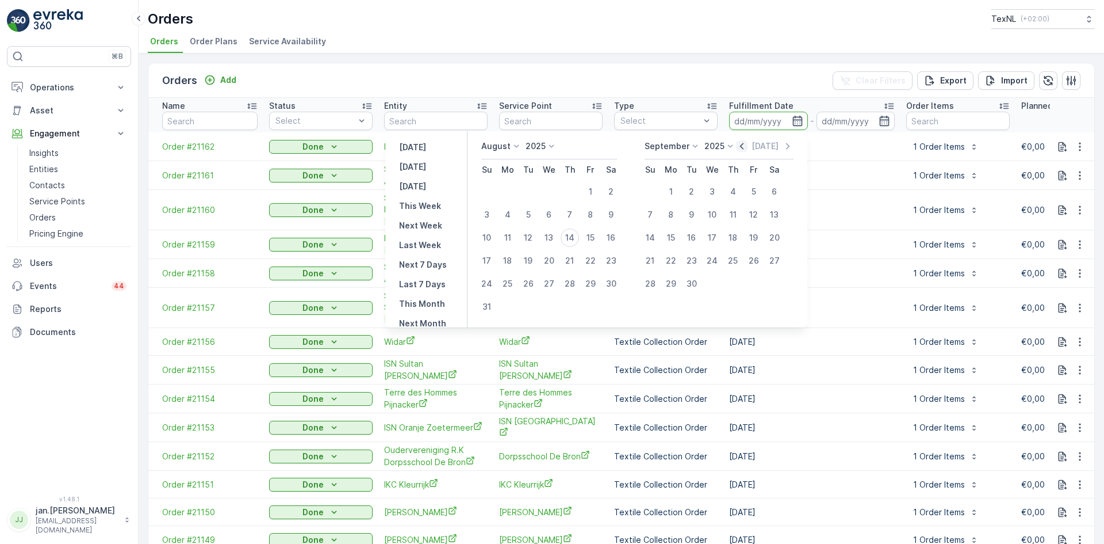
click at [744, 147] on icon "button" at bounding box center [741, 146] width 3 height 6
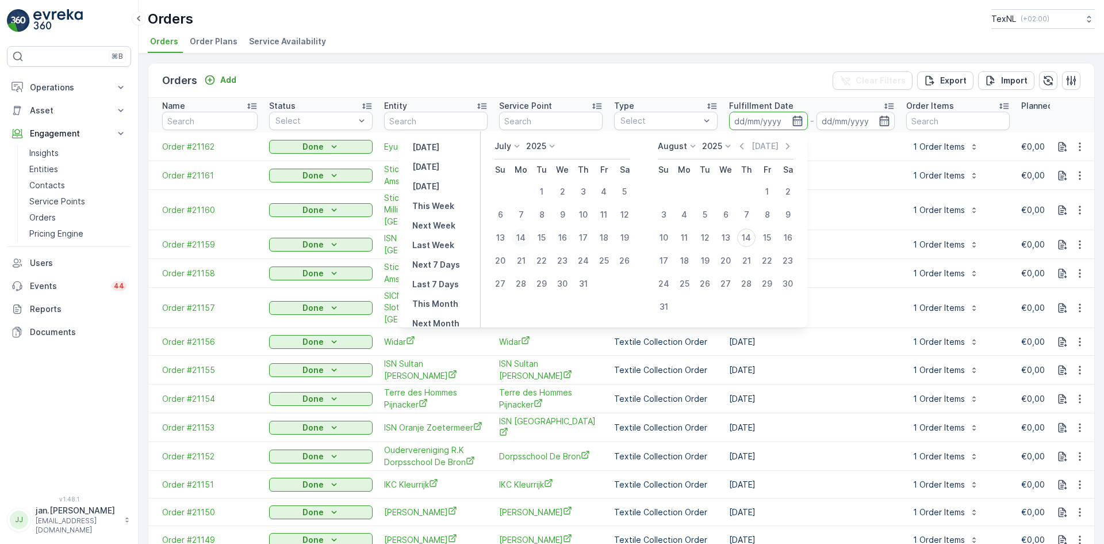
click at [526, 237] on div "14" at bounding box center [521, 237] width 18 height 18
type input "[DATE]"
click at [526, 236] on div "14" at bounding box center [521, 237] width 18 height 18
type input "[DATE]"
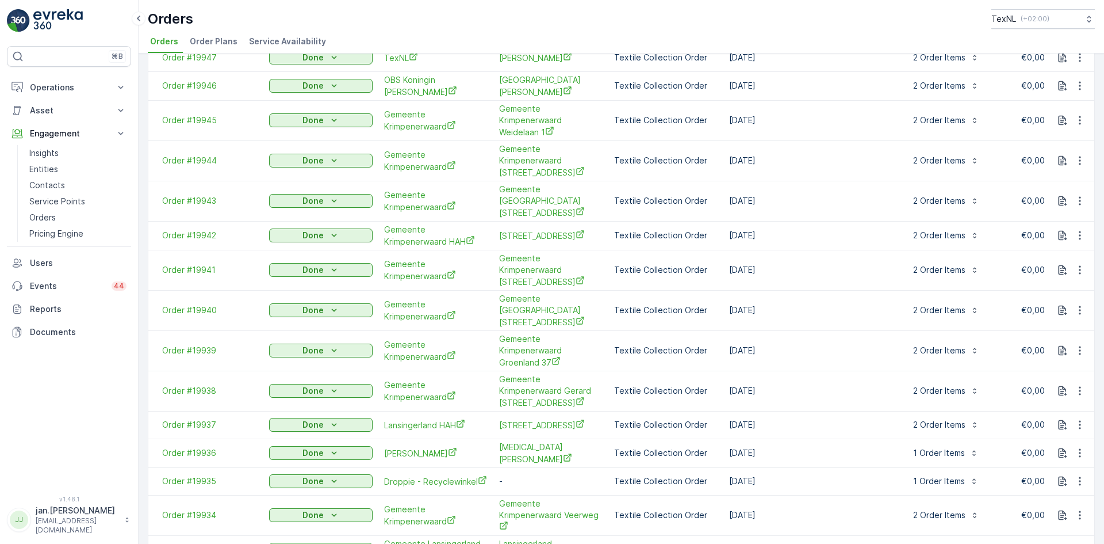
scroll to position [575, 0]
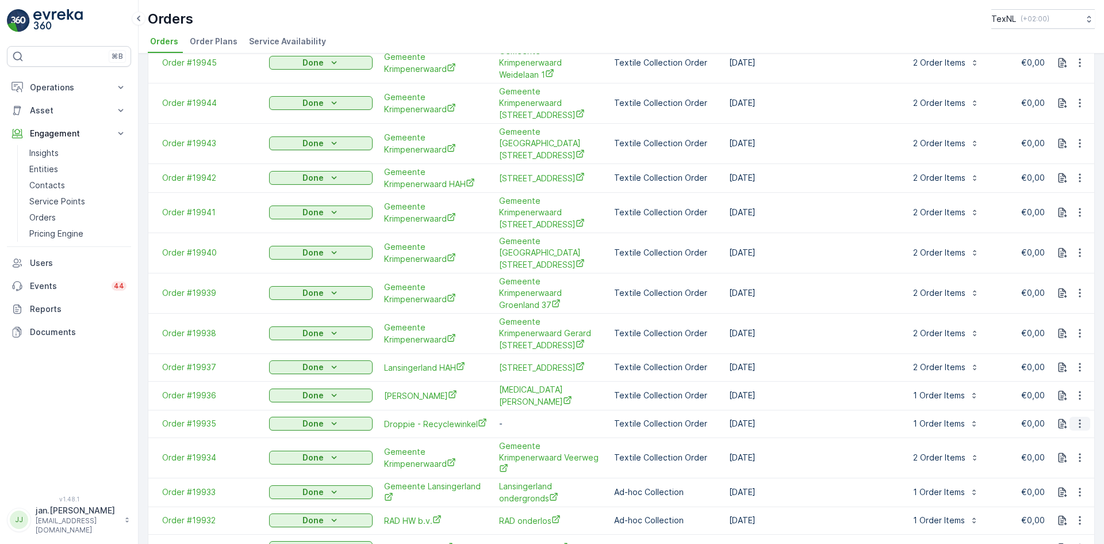
click at [1075, 418] on icon "button" at bounding box center [1081, 424] width 12 height 12
click at [1061, 483] on span "Repeat Order" at bounding box center [1057, 479] width 53 height 12
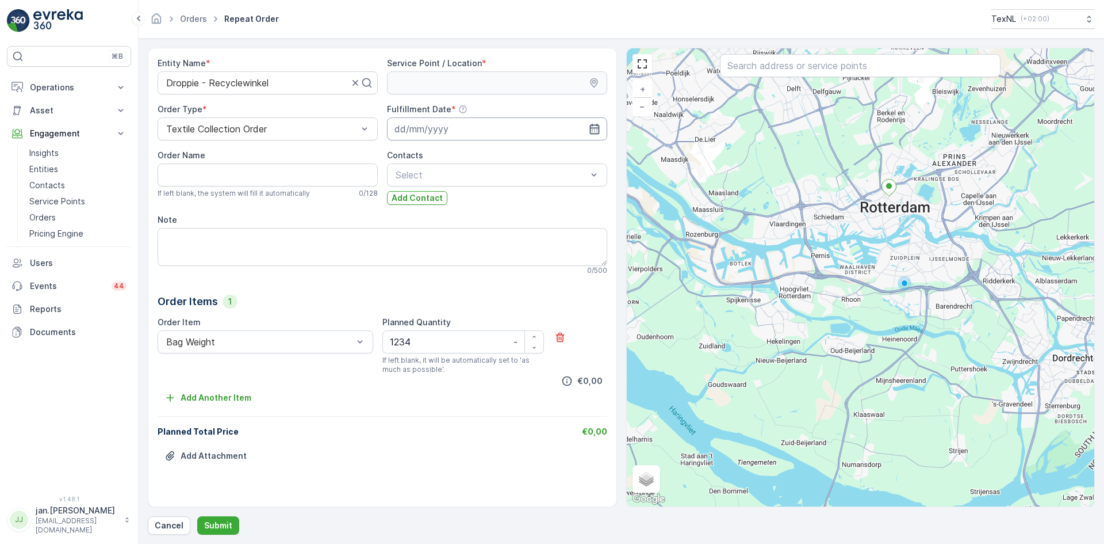
click at [403, 128] on input at bounding box center [497, 128] width 220 height 23
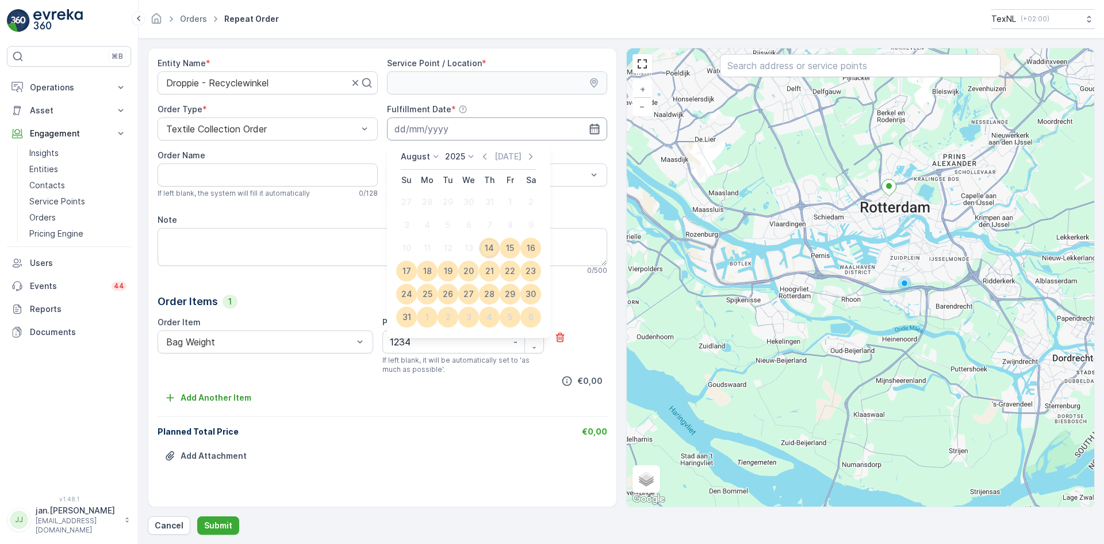
click at [403, 128] on input at bounding box center [497, 128] width 220 height 23
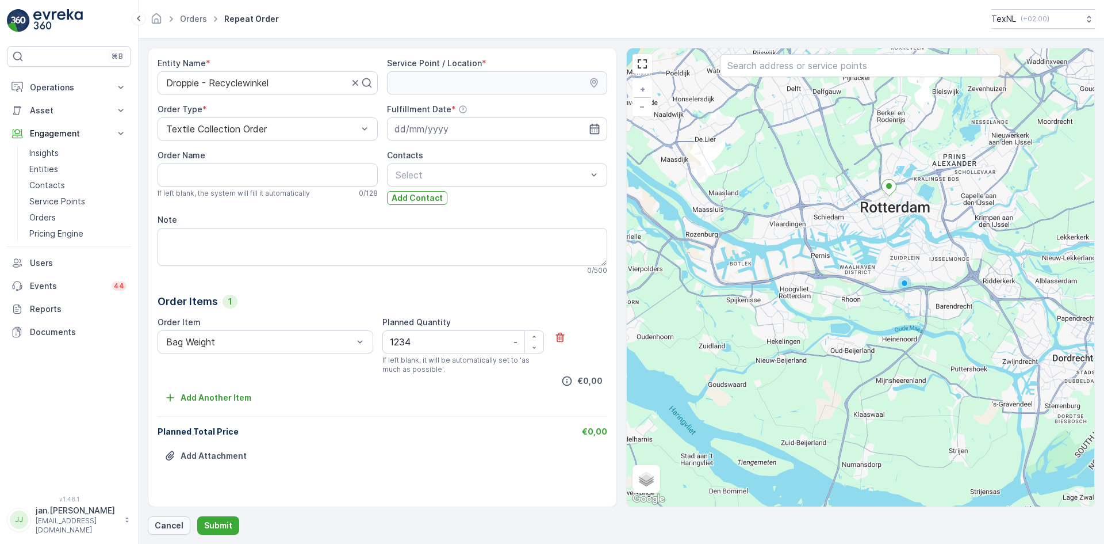
click at [164, 526] on p "Cancel" at bounding box center [169, 525] width 29 height 12
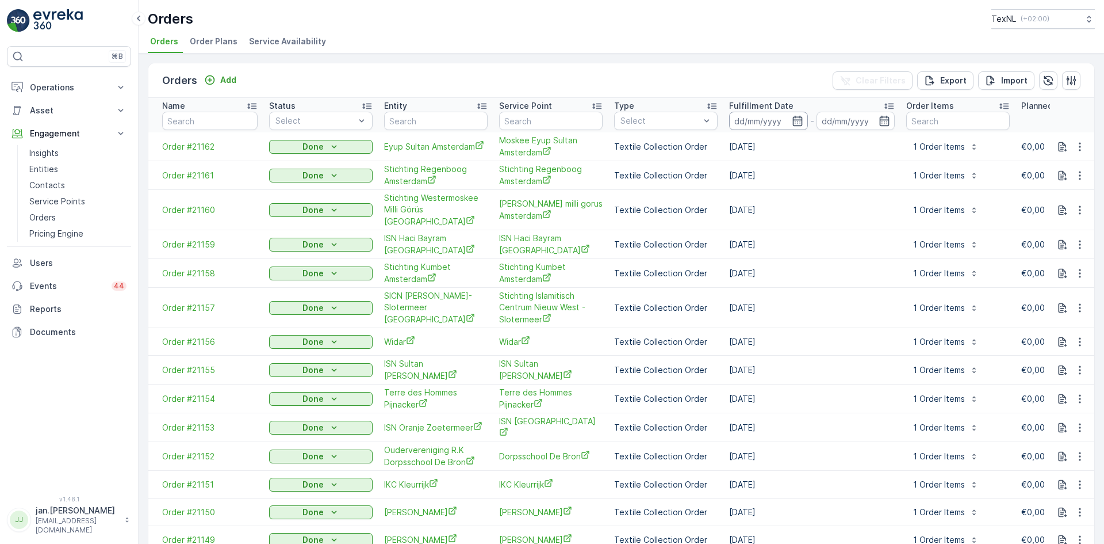
click at [746, 125] on input at bounding box center [768, 121] width 79 height 18
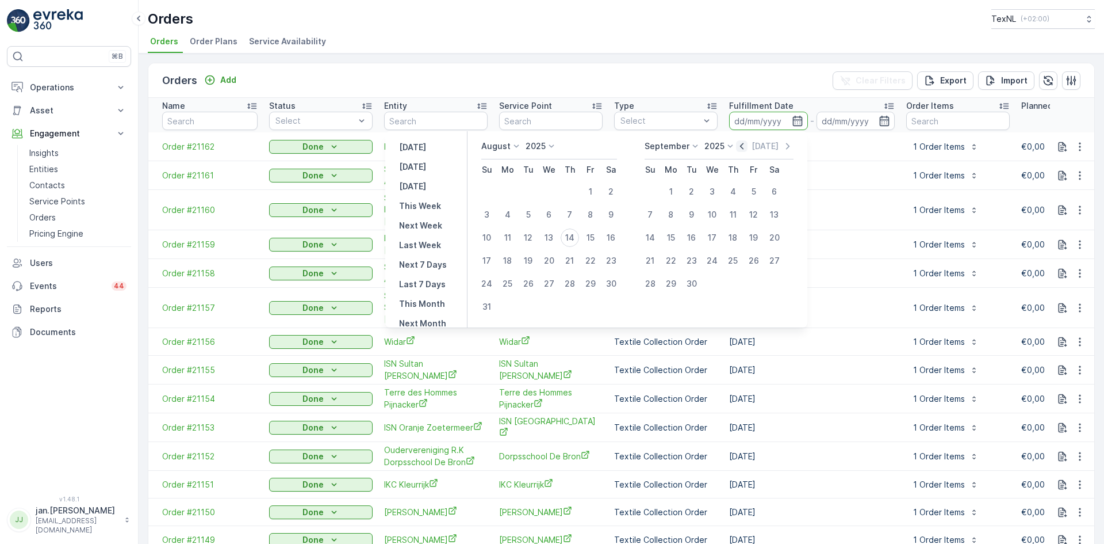
click at [742, 144] on icon "button" at bounding box center [742, 146] width 12 height 12
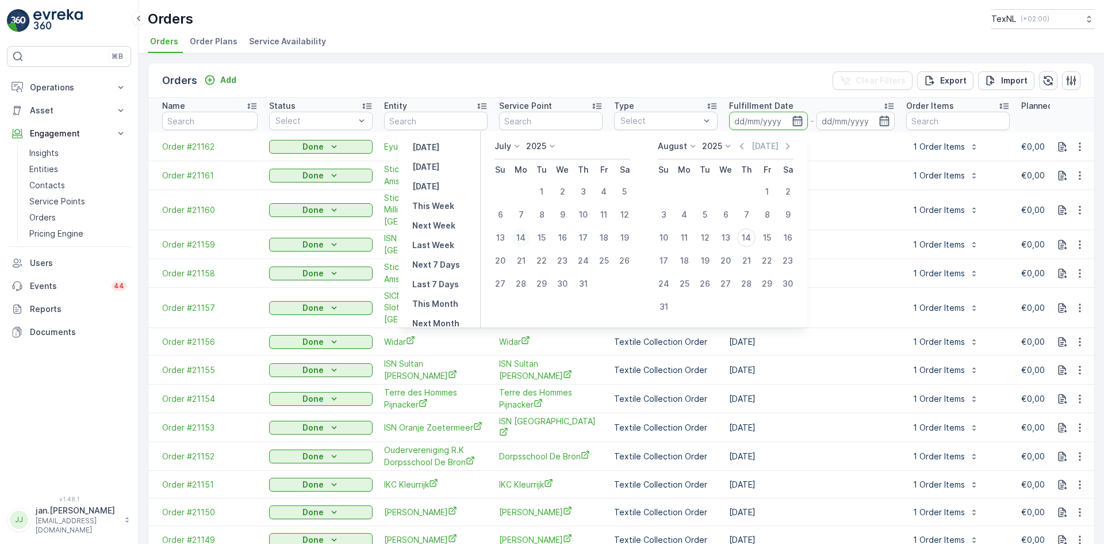
click at [524, 236] on div "14" at bounding box center [521, 237] width 18 height 18
type input "[DATE]"
click at [524, 235] on div "14" at bounding box center [521, 237] width 18 height 18
type input "[DATE]"
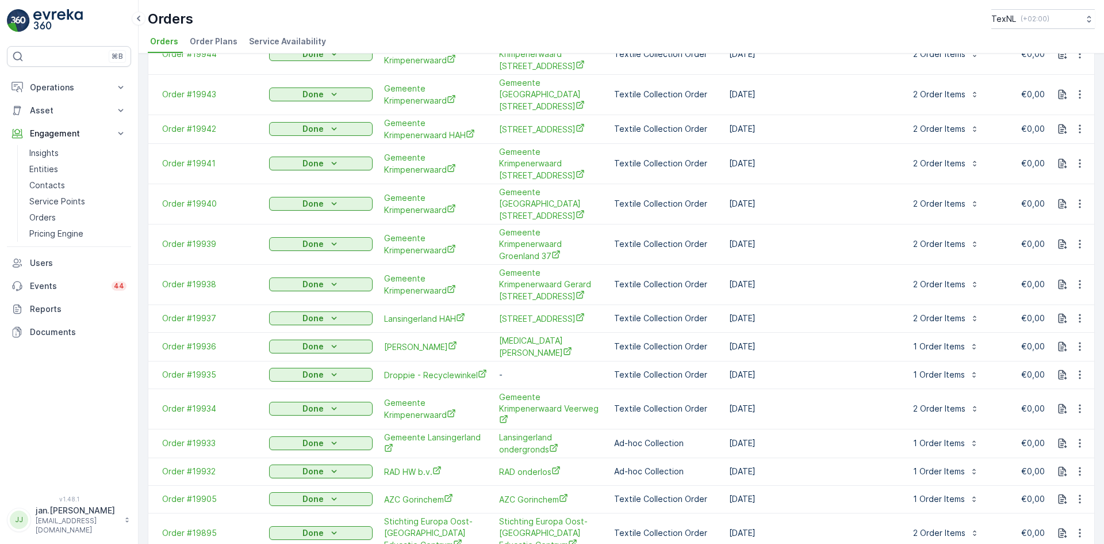
scroll to position [633, 0]
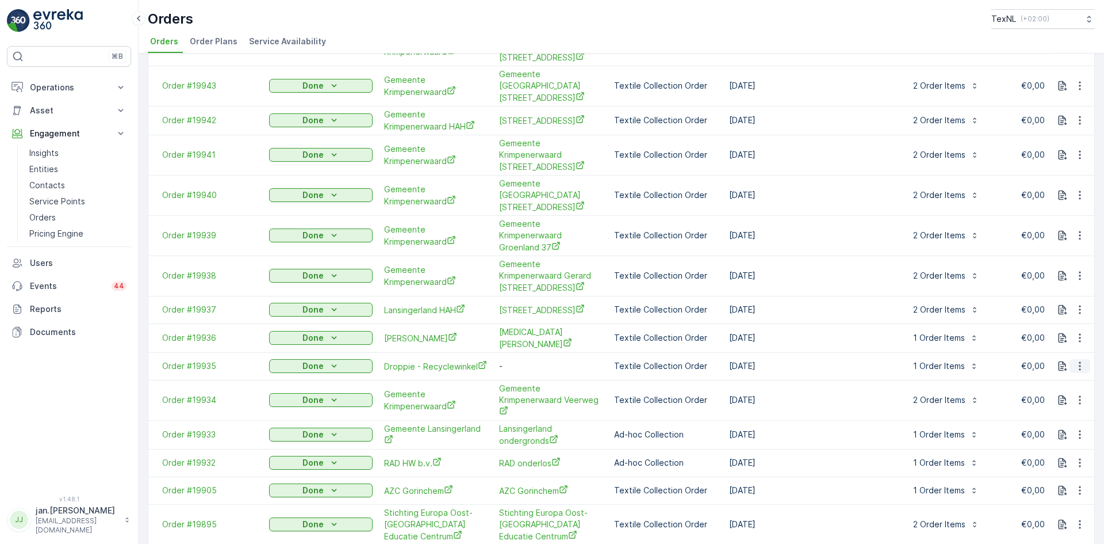
click at [1079, 362] on icon "button" at bounding box center [1080, 366] width 2 height 9
click at [1051, 369] on span "See more details" at bounding box center [1064, 373] width 66 height 12
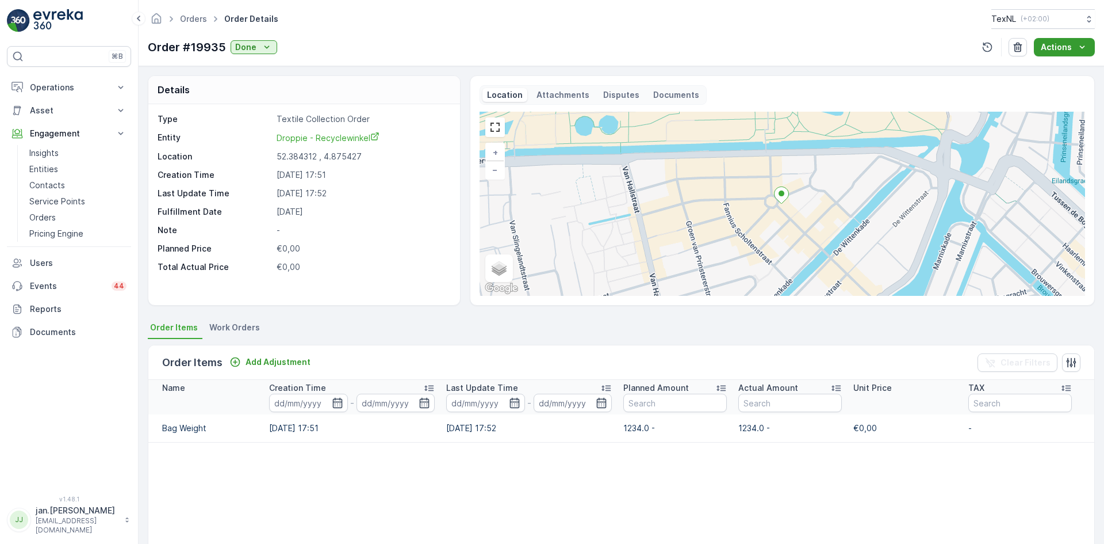
click at [1054, 42] on p "Actions" at bounding box center [1056, 47] width 31 height 12
click at [54, 213] on p "Orders" at bounding box center [42, 218] width 26 height 12
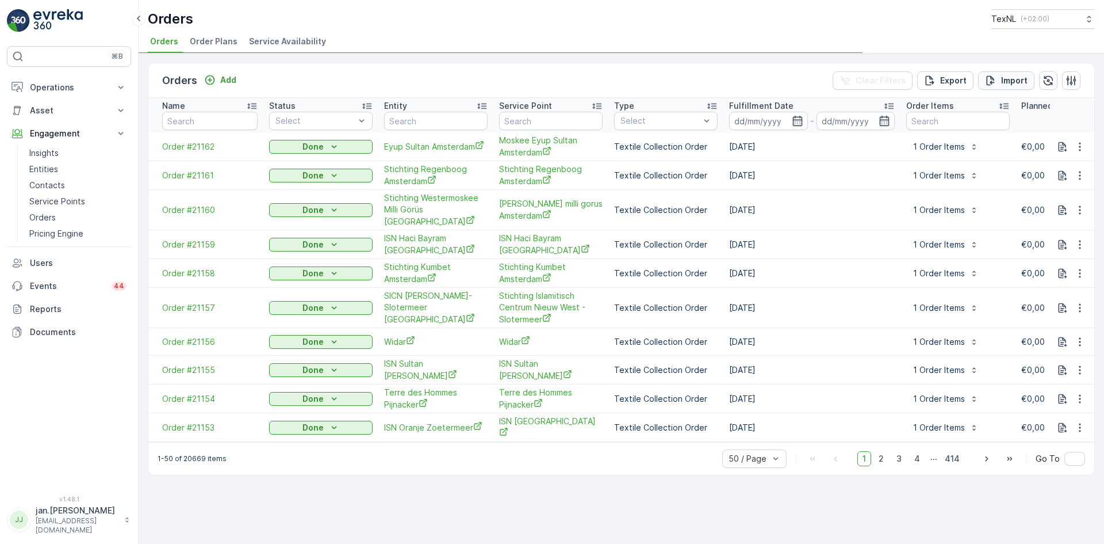
click at [1010, 81] on p "Import" at bounding box center [1015, 81] width 26 height 12
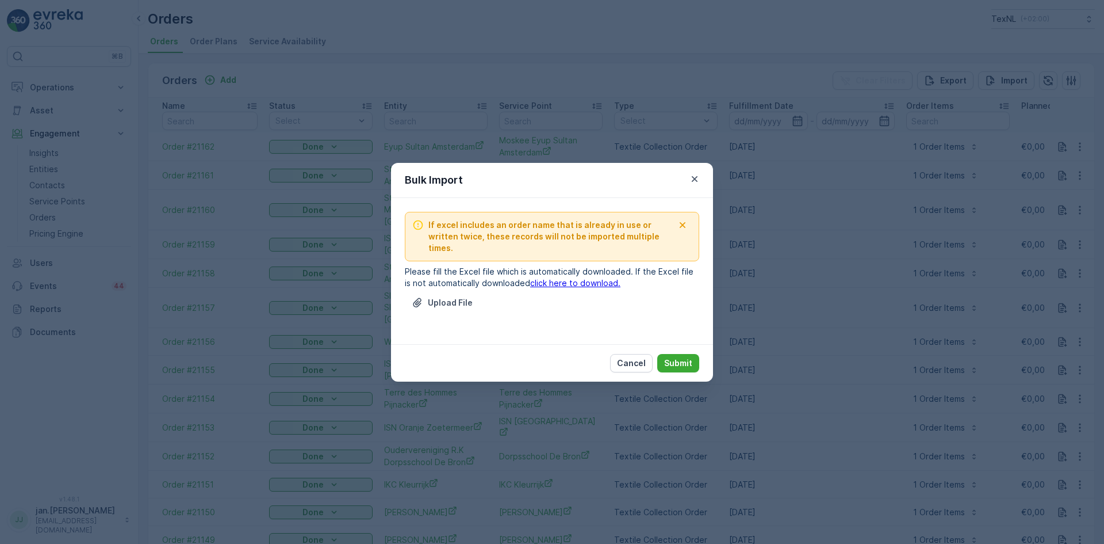
click at [579, 278] on link "click here to download." at bounding box center [575, 283] width 90 height 10
click at [440, 298] on p "Upload File" at bounding box center [450, 303] width 45 height 12
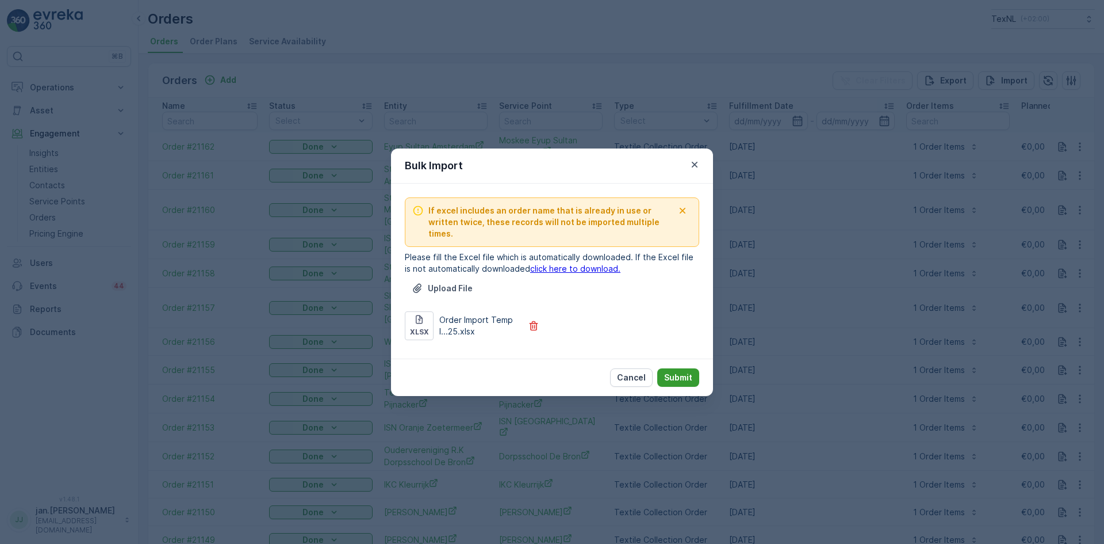
click at [676, 372] on p "Submit" at bounding box center [678, 378] width 28 height 12
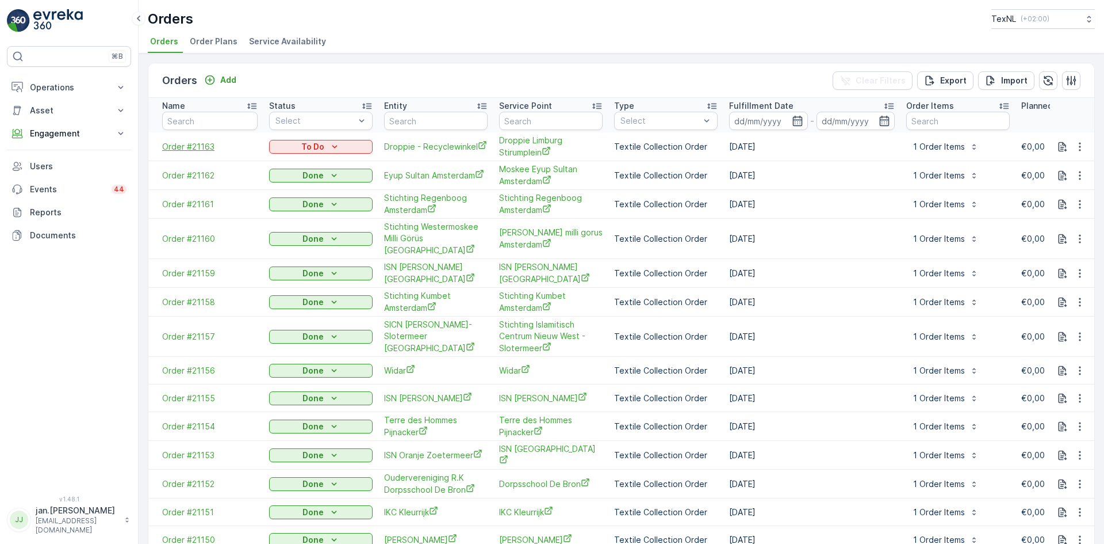
click at [201, 147] on span "Order #21163" at bounding box center [209, 147] width 95 height 12
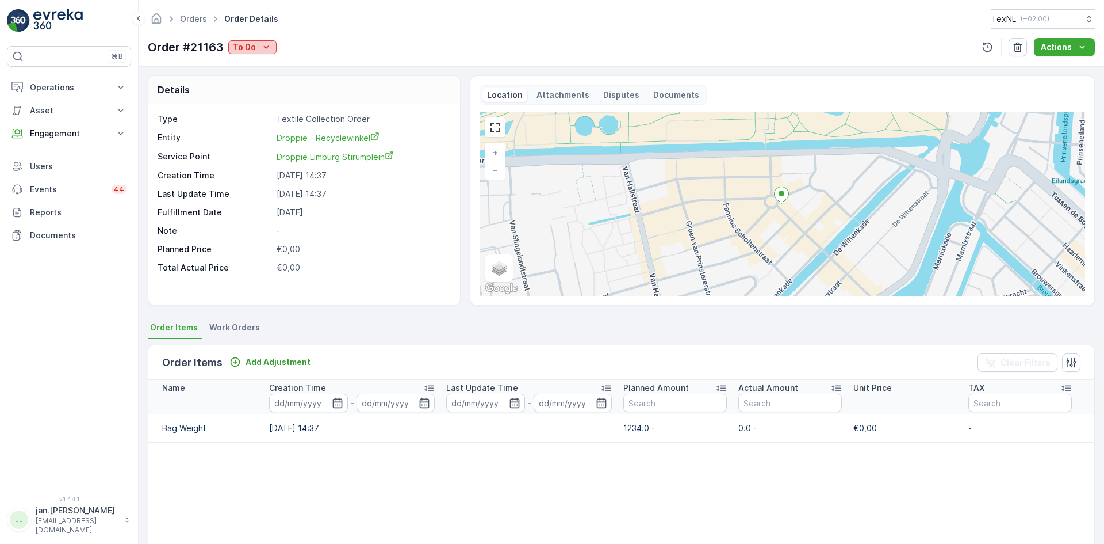
click at [247, 49] on p "To Do" at bounding box center [244, 47] width 23 height 12
click at [247, 66] on span "Done" at bounding box center [245, 65] width 21 height 12
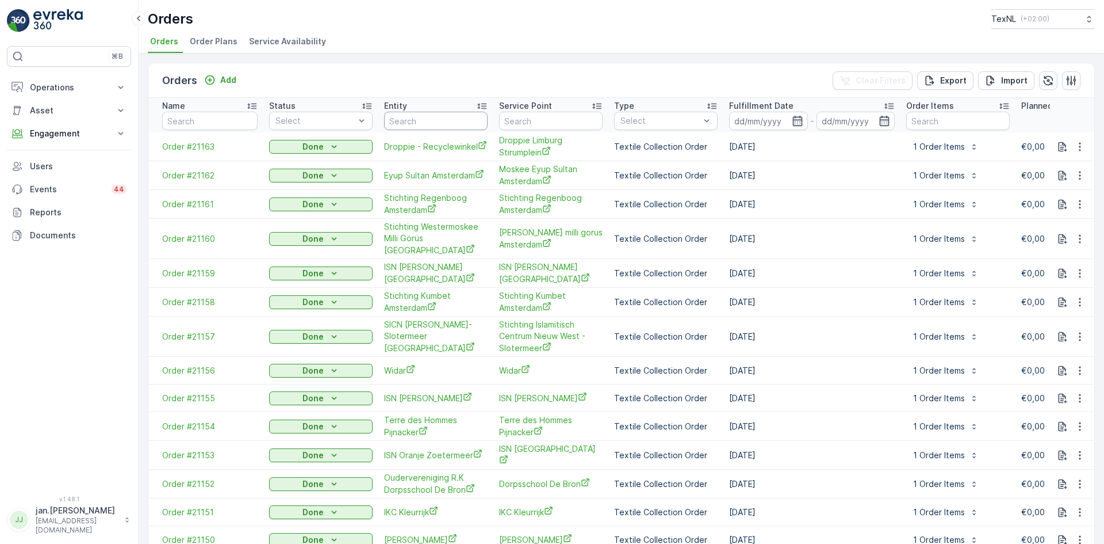
click at [416, 121] on input "text" at bounding box center [436, 121] width 104 height 18
type input "droppei"
click at [418, 120] on input "droppei" at bounding box center [436, 121] width 104 height 18
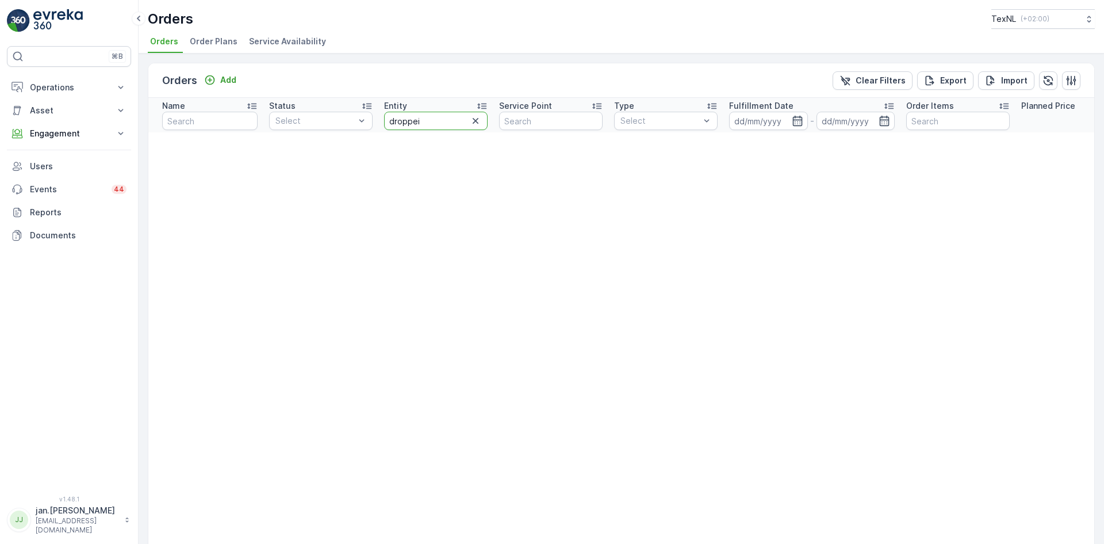
click at [419, 120] on input "droppei" at bounding box center [436, 121] width 104 height 18
type input "droppie"
click at [758, 118] on input at bounding box center [768, 121] width 79 height 18
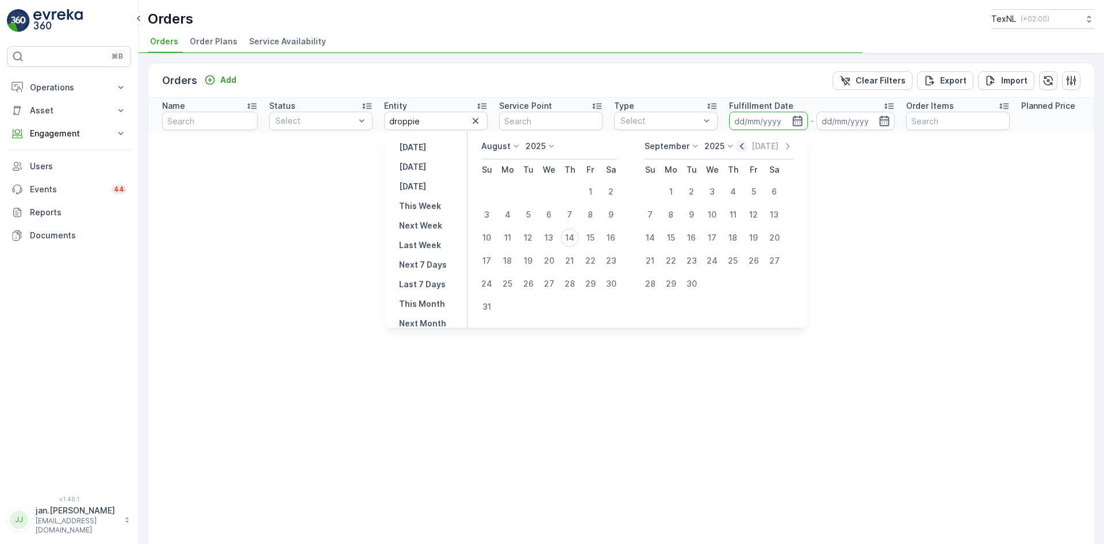
click at [748, 144] on icon "button" at bounding box center [742, 146] width 12 height 12
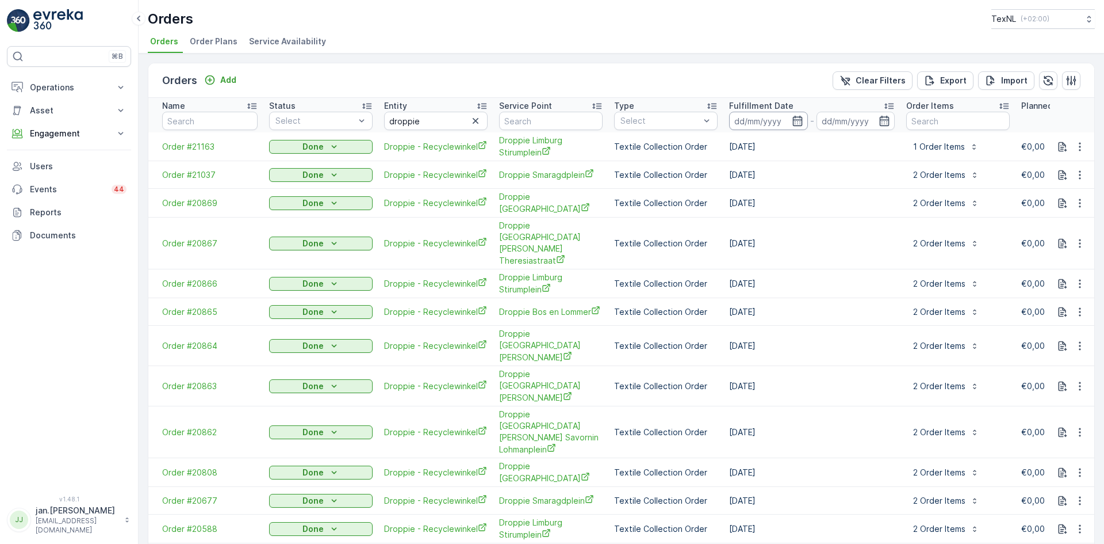
click at [755, 123] on input at bounding box center [768, 121] width 79 height 18
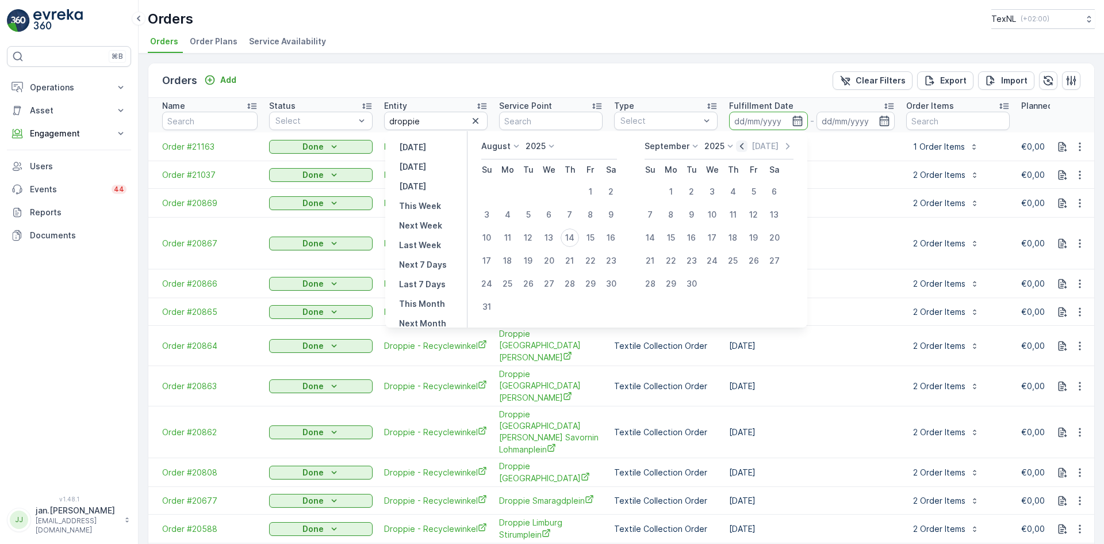
click at [746, 144] on icon "button" at bounding box center [742, 146] width 12 height 12
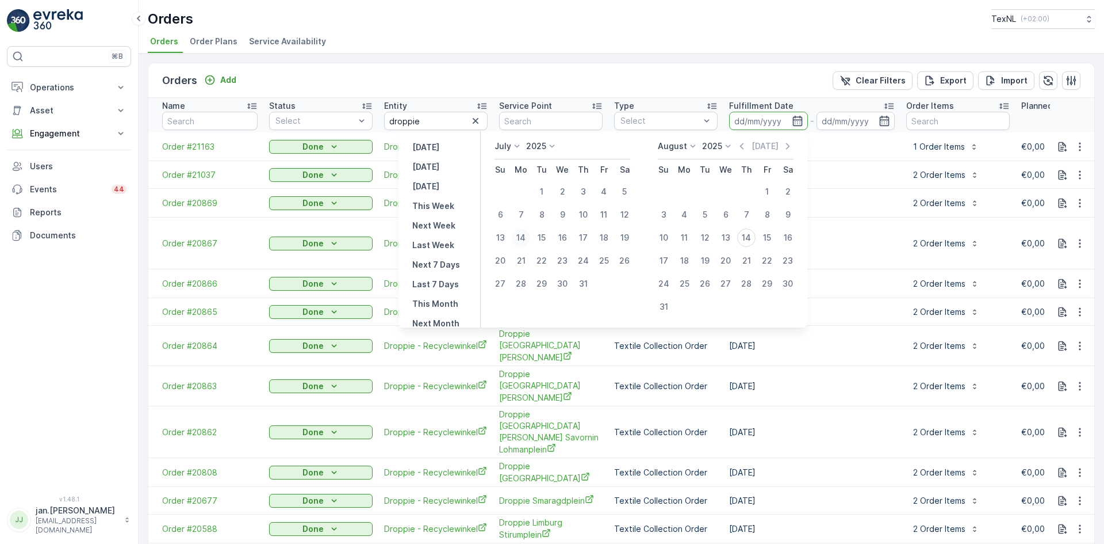
click at [529, 238] on div "14" at bounding box center [521, 237] width 18 height 18
type input "[DATE]"
click at [529, 238] on div "14" at bounding box center [521, 237] width 18 height 18
type input "[DATE]"
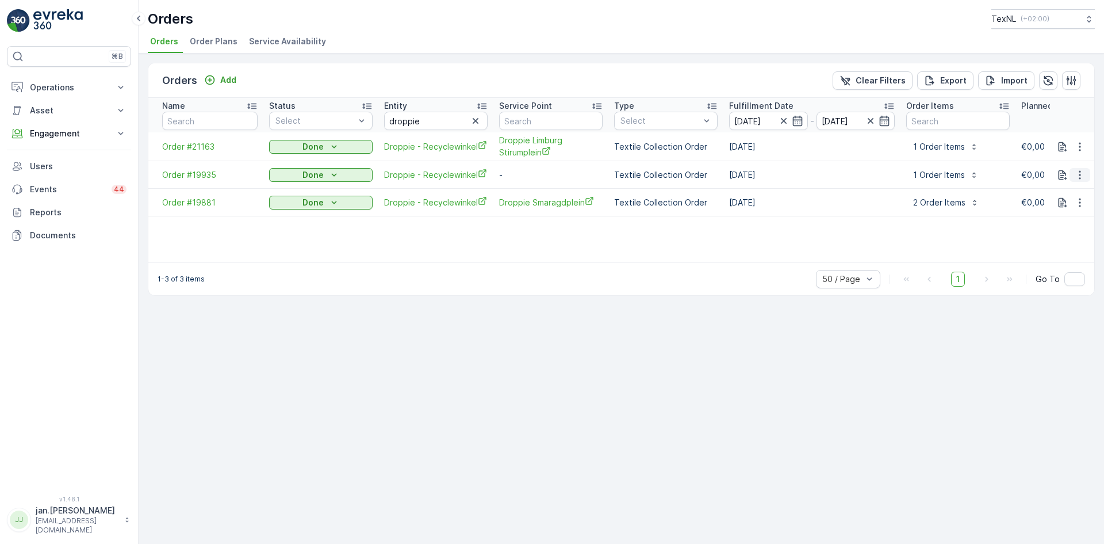
click at [1079, 173] on icon "button" at bounding box center [1081, 175] width 12 height 12
click at [1050, 276] on span "Delete Order" at bounding box center [1056, 278] width 51 height 12
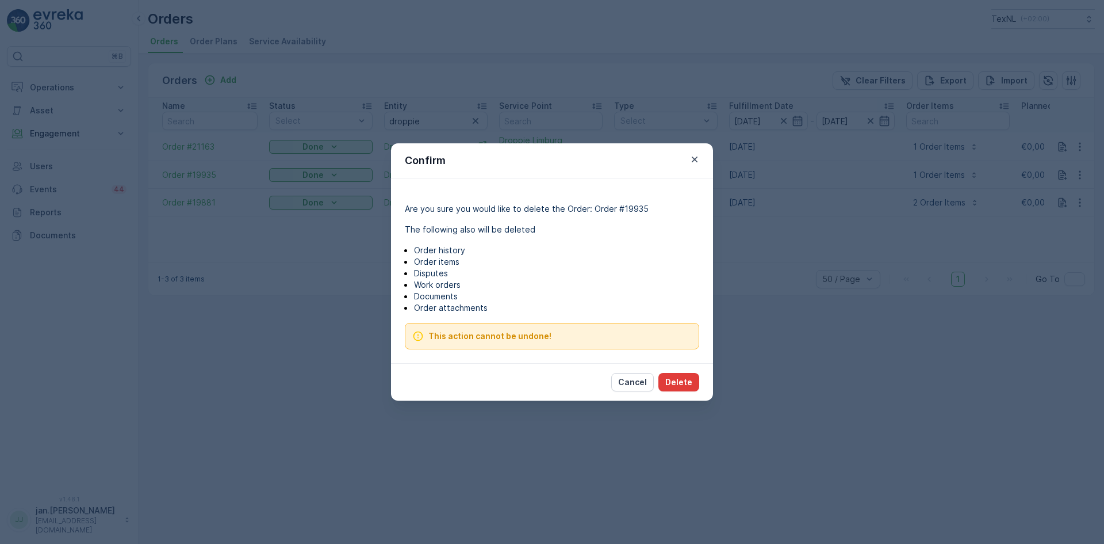
click at [672, 382] on p "Delete" at bounding box center [679, 382] width 27 height 12
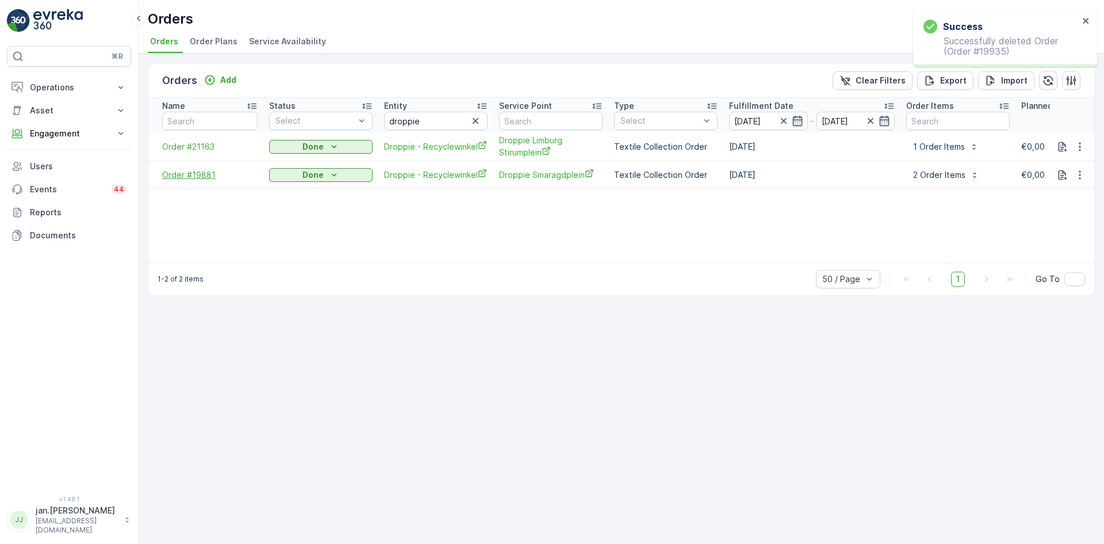
click at [183, 169] on span "Order #19881" at bounding box center [209, 175] width 95 height 12
